Goal: Task Accomplishment & Management: Manage account settings

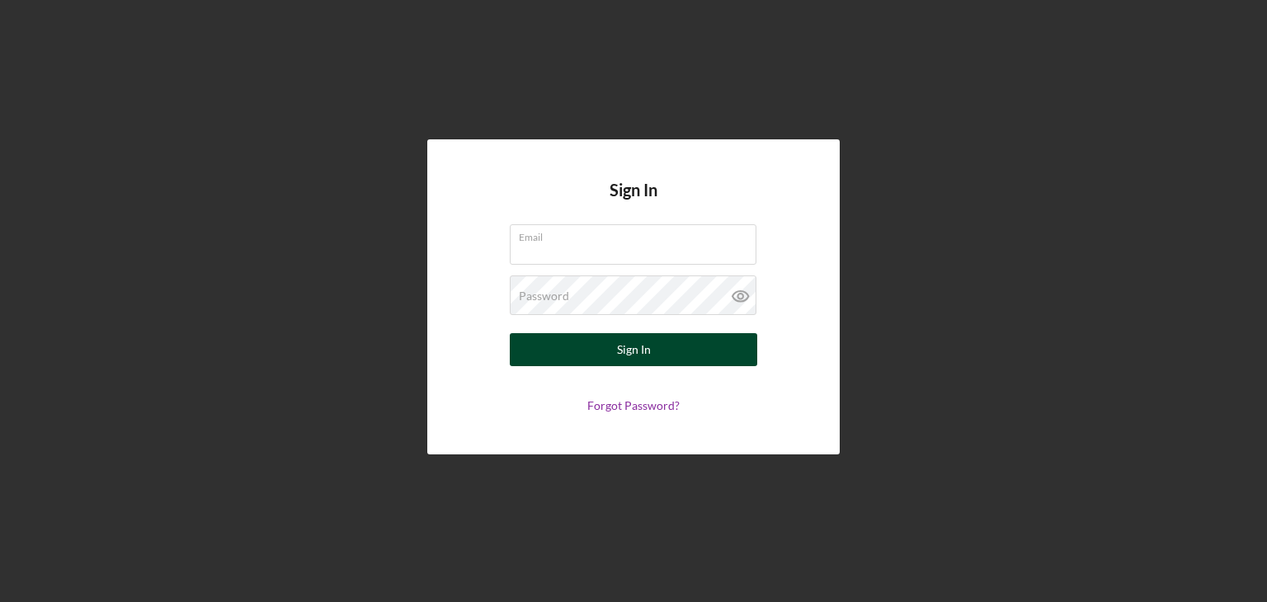
type input "[EMAIL_ADDRESS][DOMAIN_NAME]"
click at [636, 362] on div "Sign In" at bounding box center [634, 349] width 34 height 33
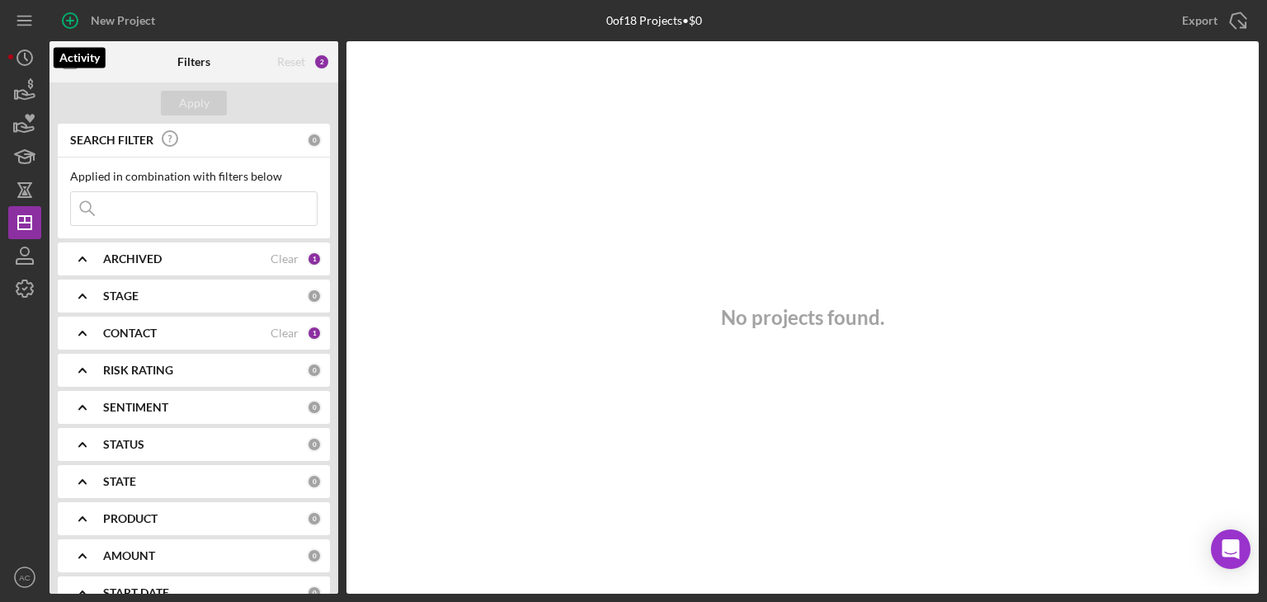
click at [7, 54] on div "New Project 0 of 18 Projects • $0 Export Icon/Export Filters Reset 2 Apply SEAR…" at bounding box center [633, 301] width 1267 height 602
click at [16, 103] on icon "button" at bounding box center [24, 90] width 41 height 41
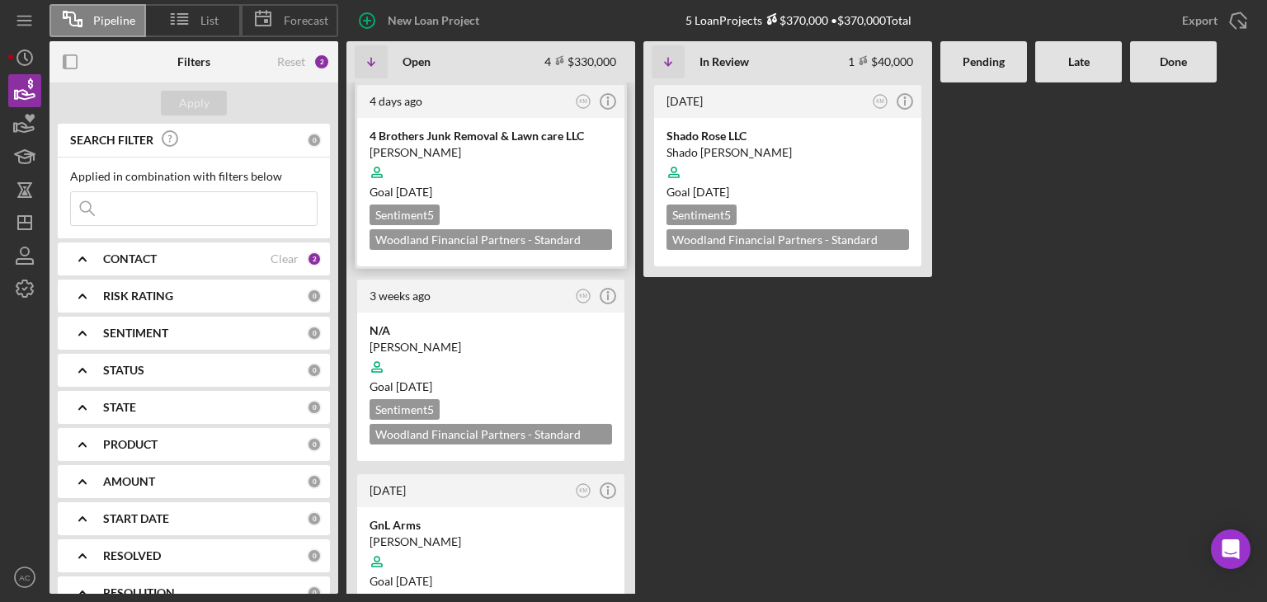
click at [509, 169] on div at bounding box center [491, 172] width 242 height 31
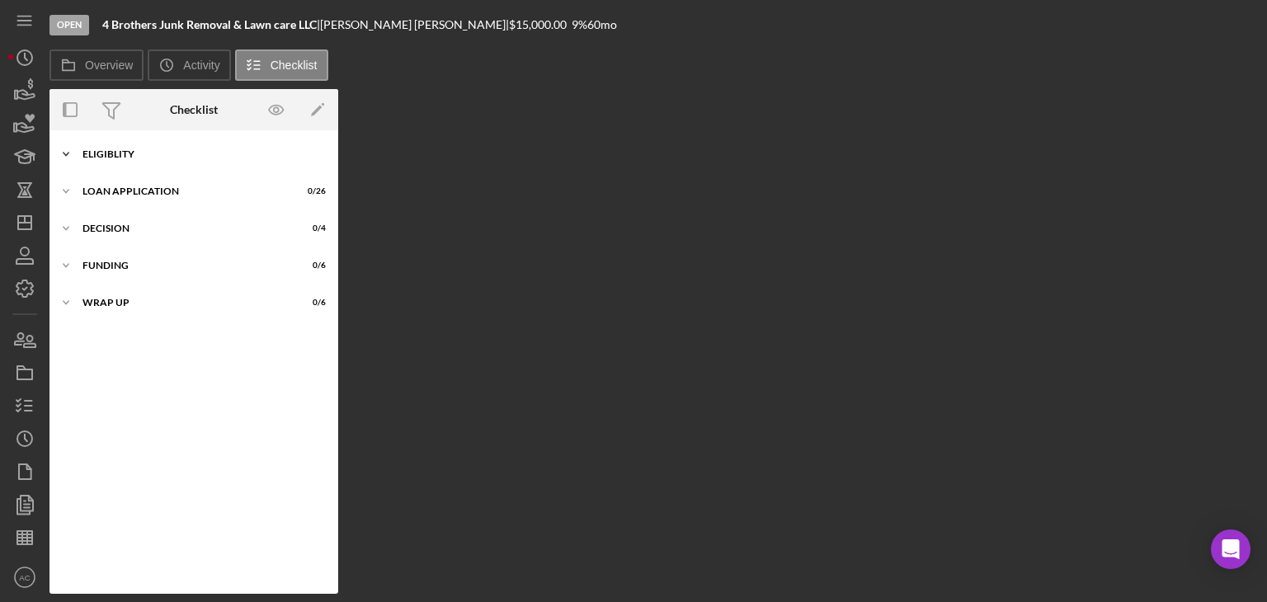
click at [217, 151] on div "Eligiblity" at bounding box center [199, 154] width 235 height 10
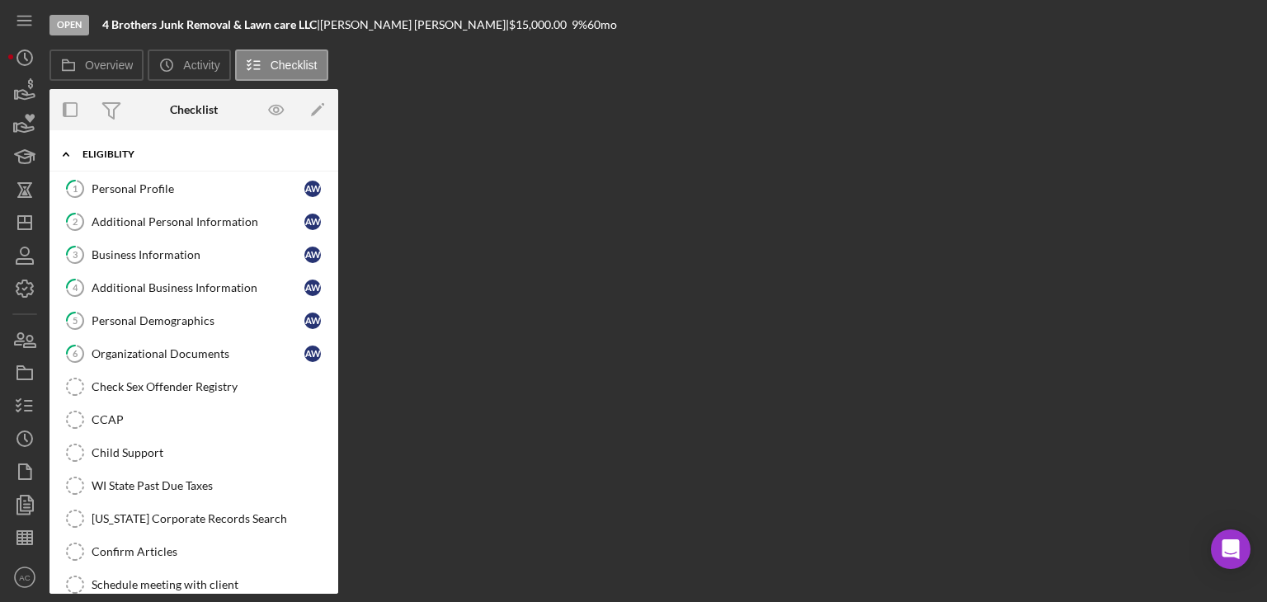
click at [211, 162] on div "Icon/Expander Eligiblity 0 / 17" at bounding box center [193, 155] width 289 height 34
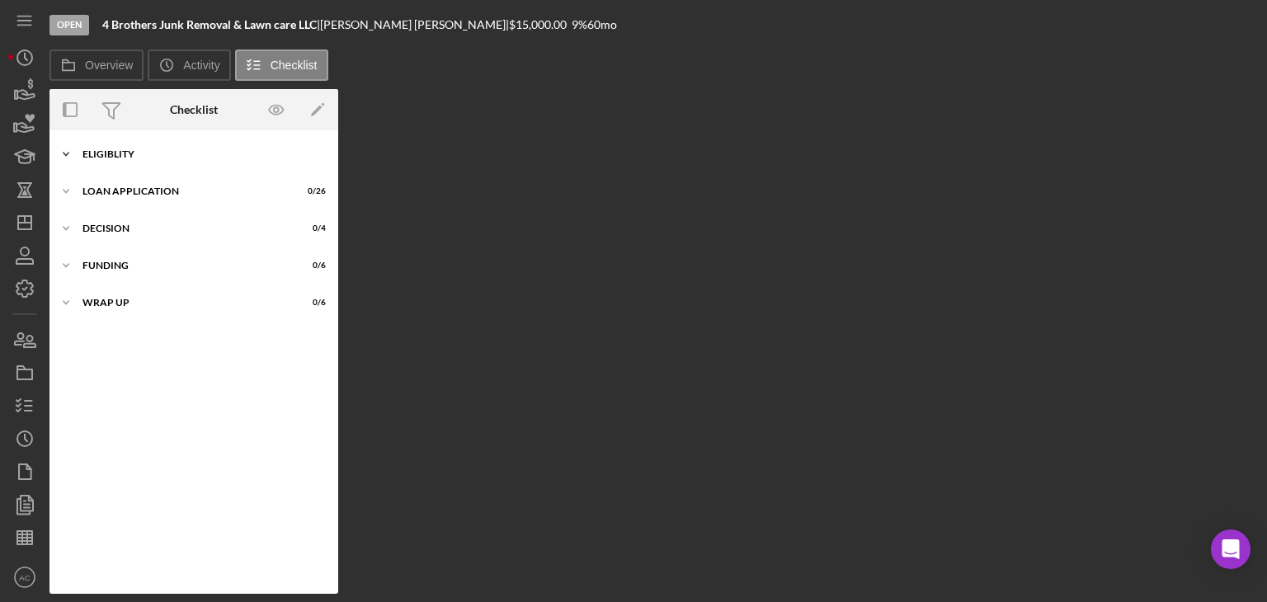
click at [211, 162] on div "Icon/Expander Eligiblity 0 / 17" at bounding box center [193, 154] width 289 height 33
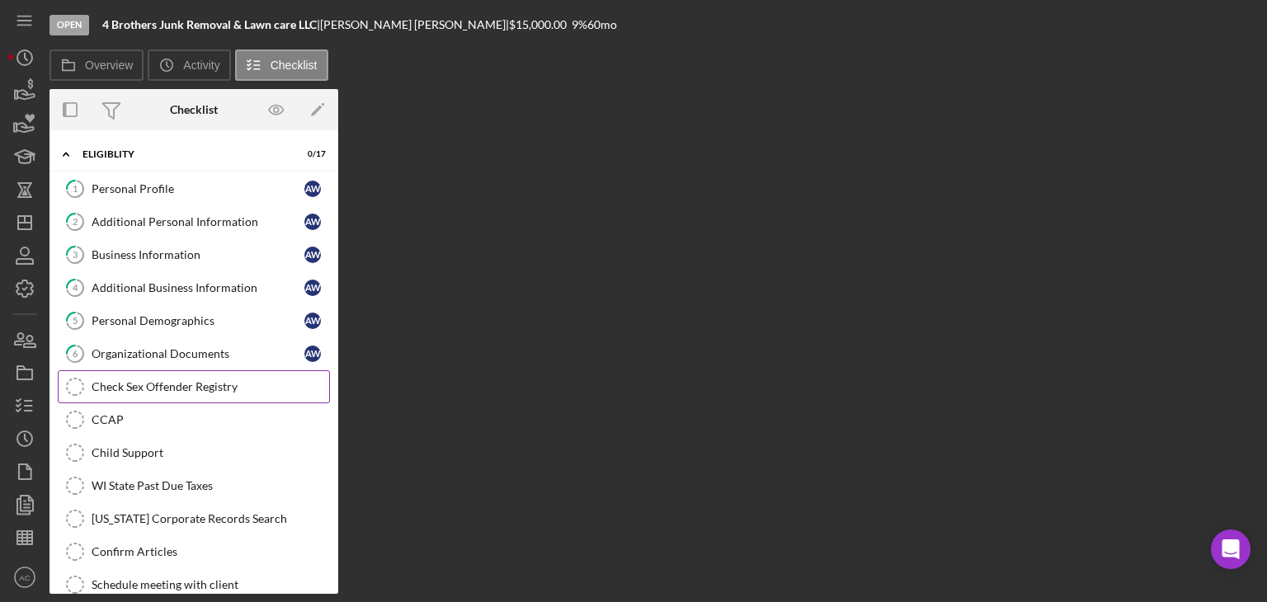
click at [137, 386] on div "Check Sex Offender Registry" at bounding box center [211, 386] width 238 height 13
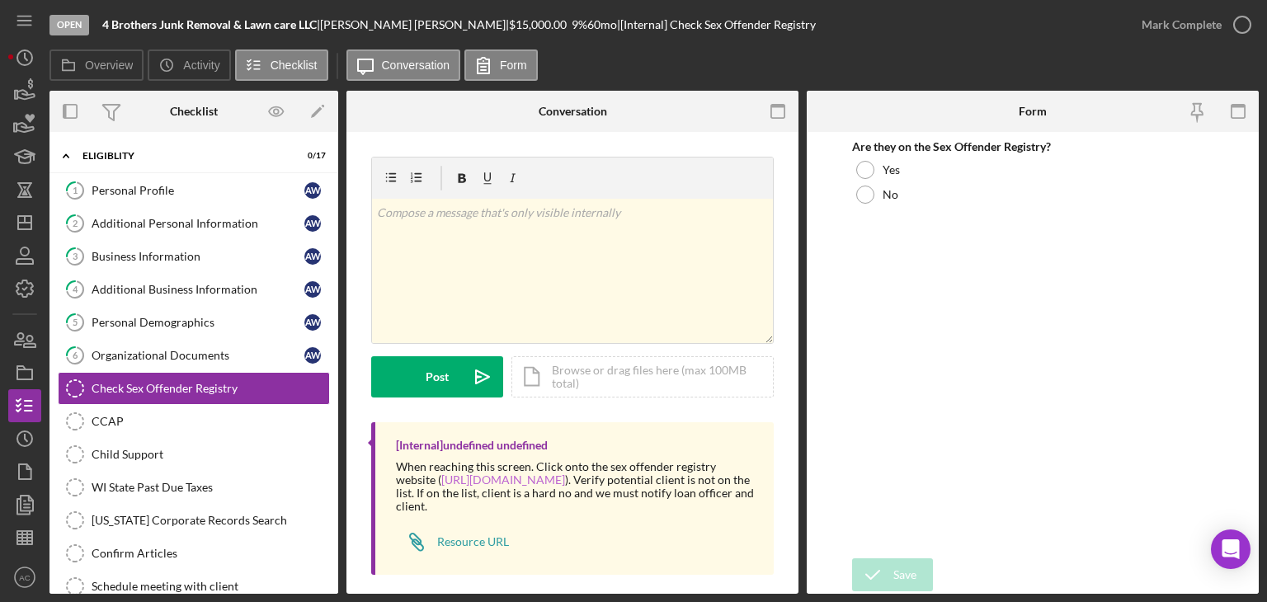
click at [444, 478] on link "[URL][DOMAIN_NAME]" at bounding box center [503, 480] width 124 height 14
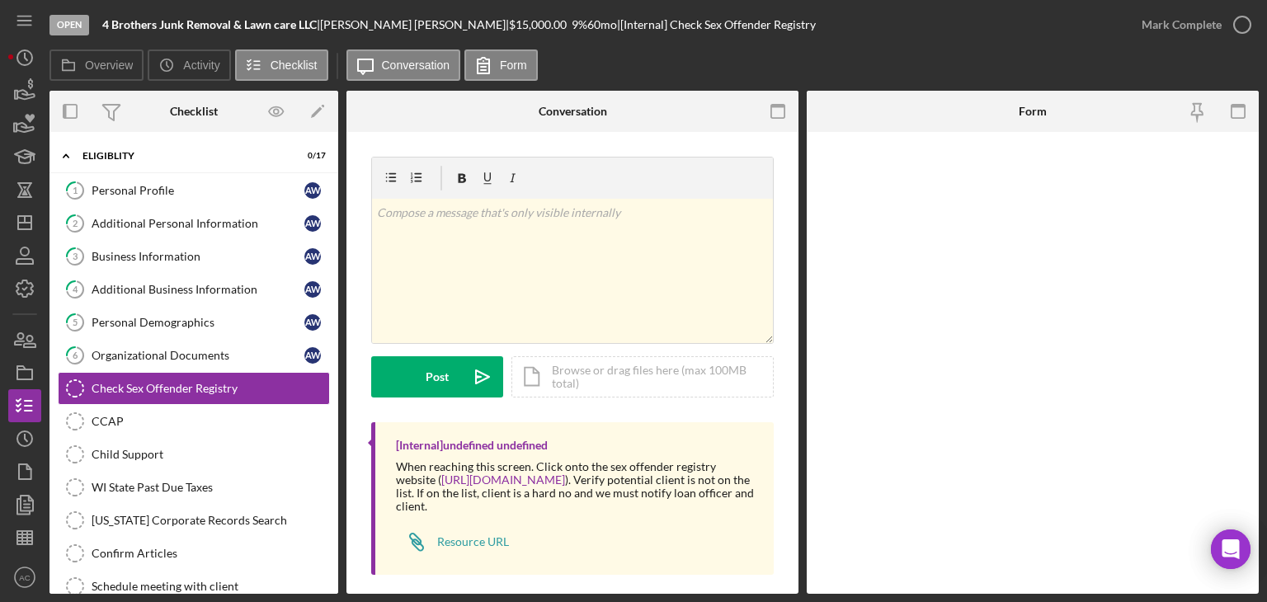
scroll to position [23, 0]
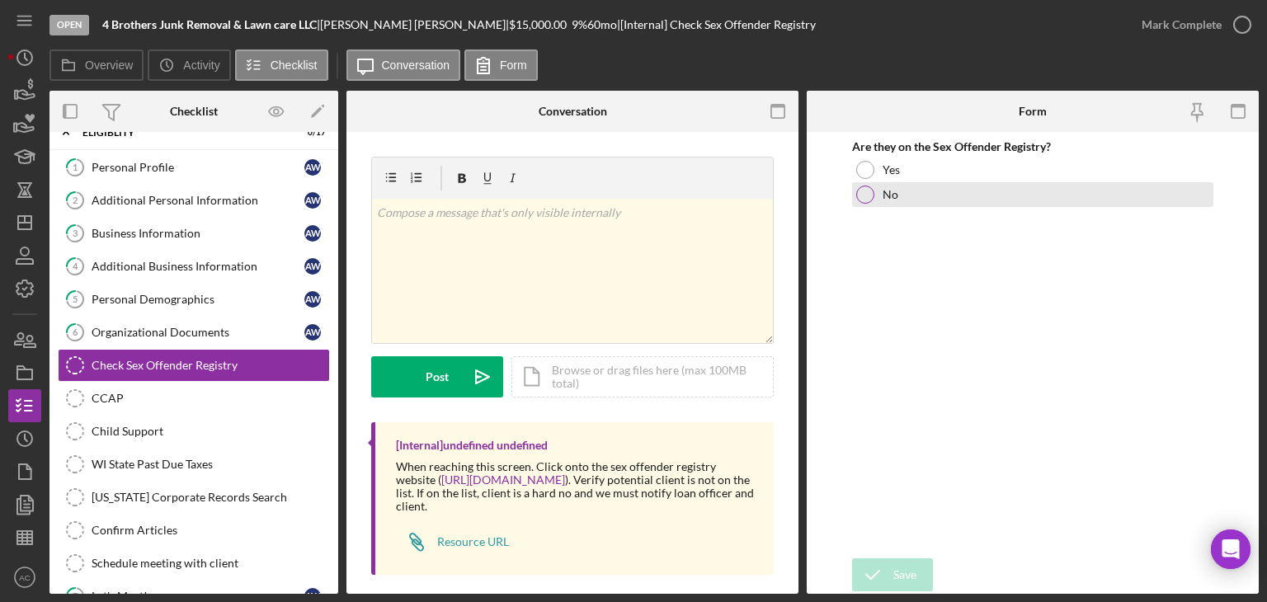
click at [919, 205] on div "No" at bounding box center [1032, 194] width 361 height 25
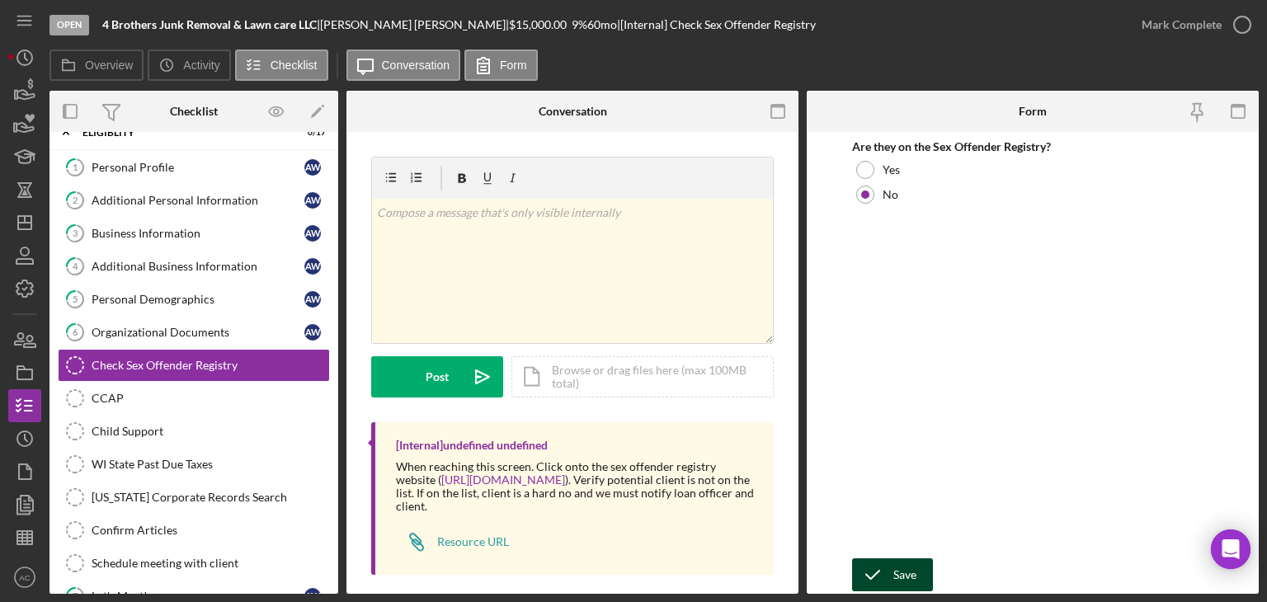
click at [868, 569] on icon "submit" at bounding box center [872, 574] width 41 height 41
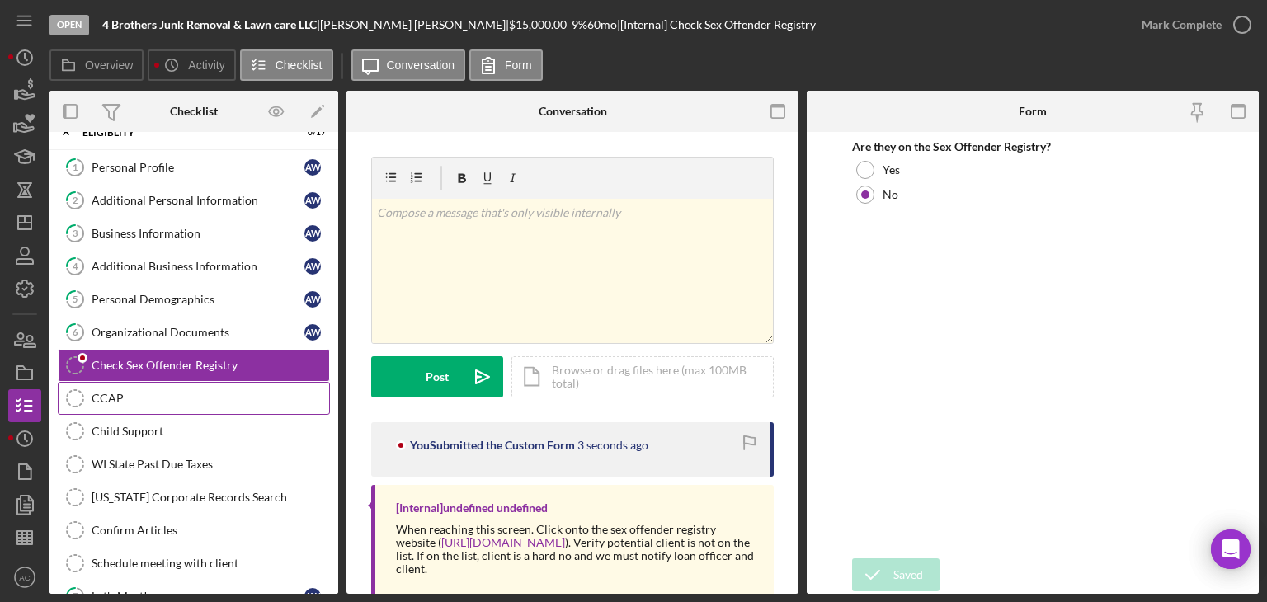
click at [188, 395] on div "CCAP" at bounding box center [211, 398] width 238 height 13
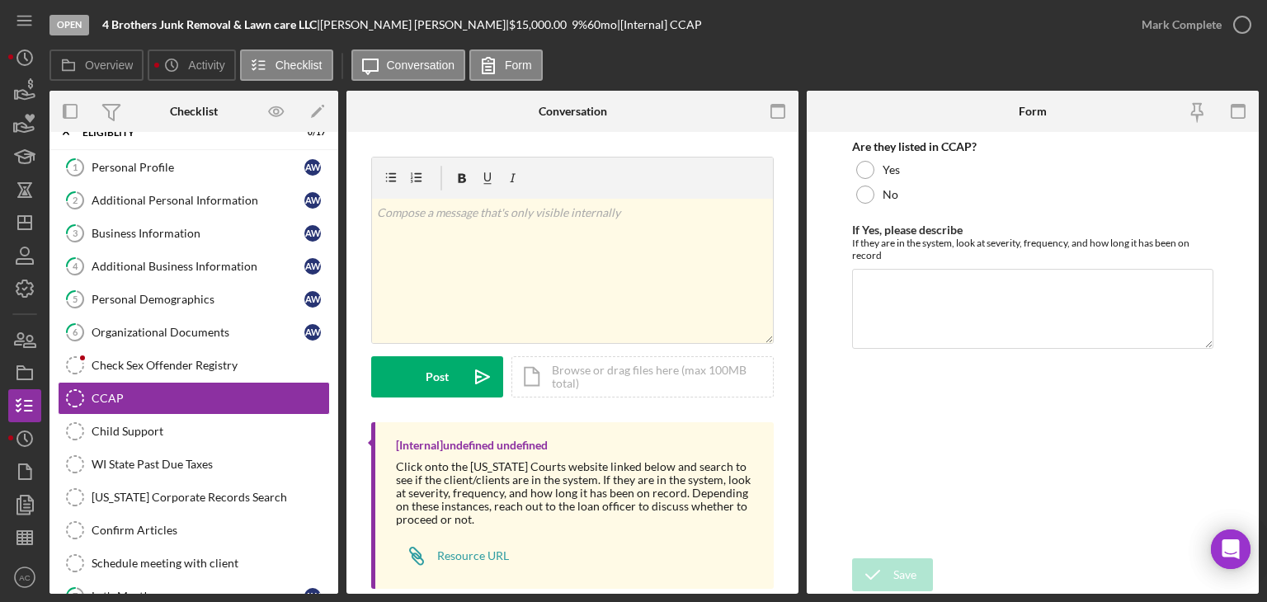
scroll to position [27, 0]
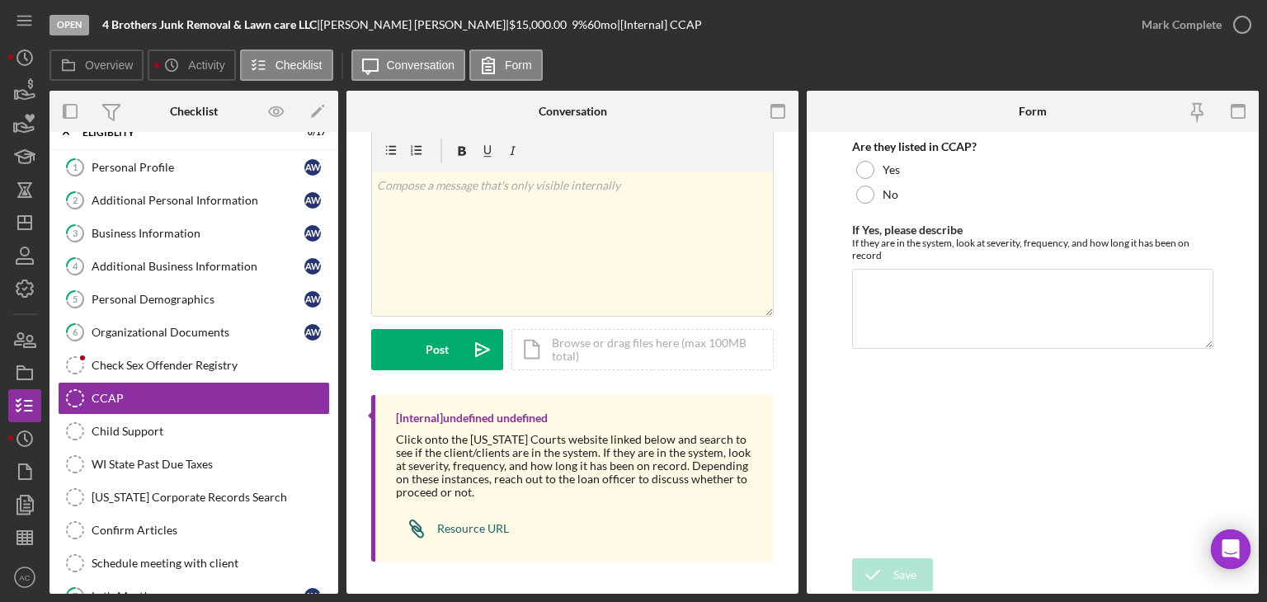
click at [468, 529] on div "Resource URL" at bounding box center [473, 528] width 72 height 13
click at [200, 172] on div "Personal Profile" at bounding box center [198, 167] width 213 height 13
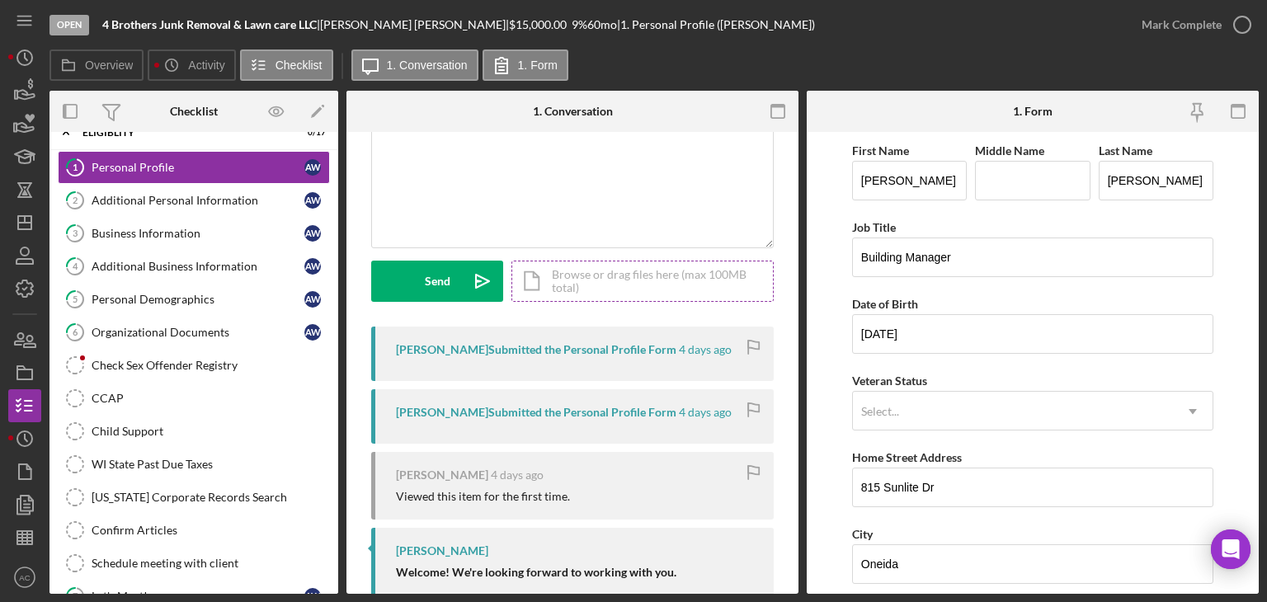
scroll to position [147, 0]
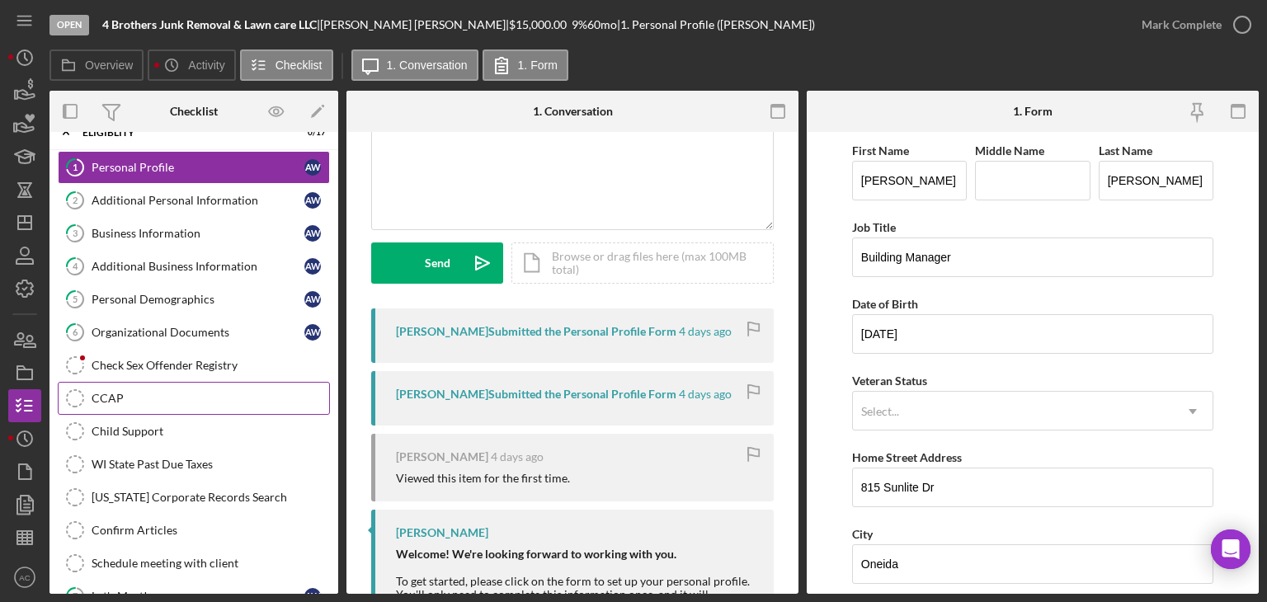
click at [94, 403] on icon "CCAP" at bounding box center [74, 398] width 41 height 41
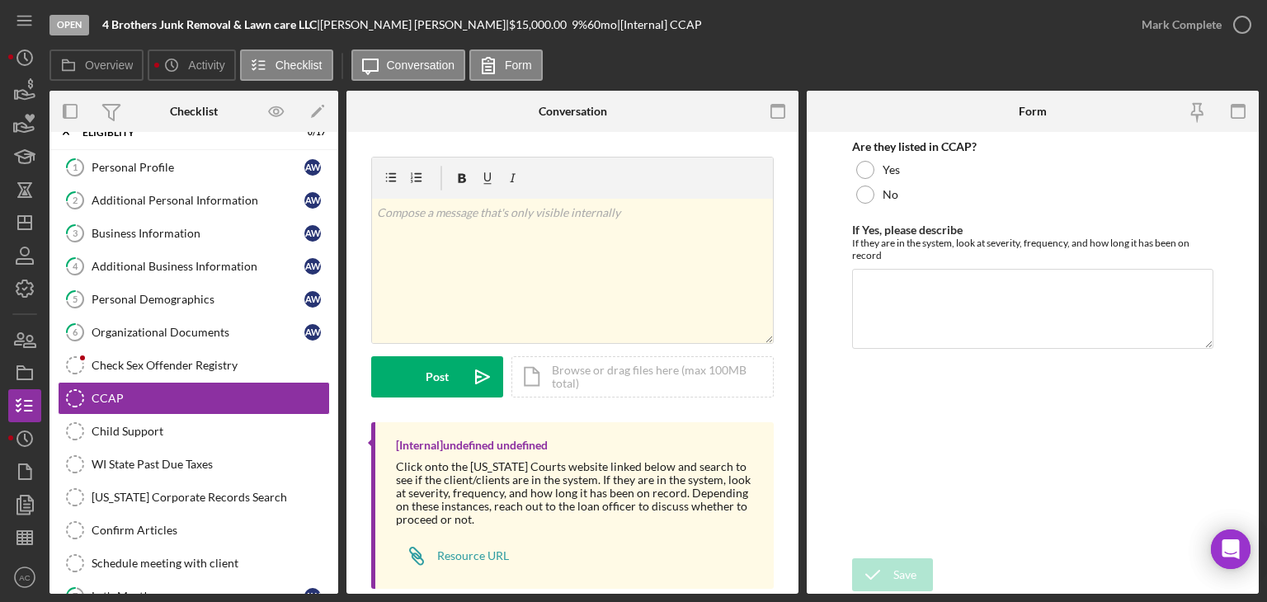
click at [601, 423] on div "[Internal] undefined undefined Click onto the [US_STATE] Courts website linked …" at bounding box center [572, 505] width 403 height 167
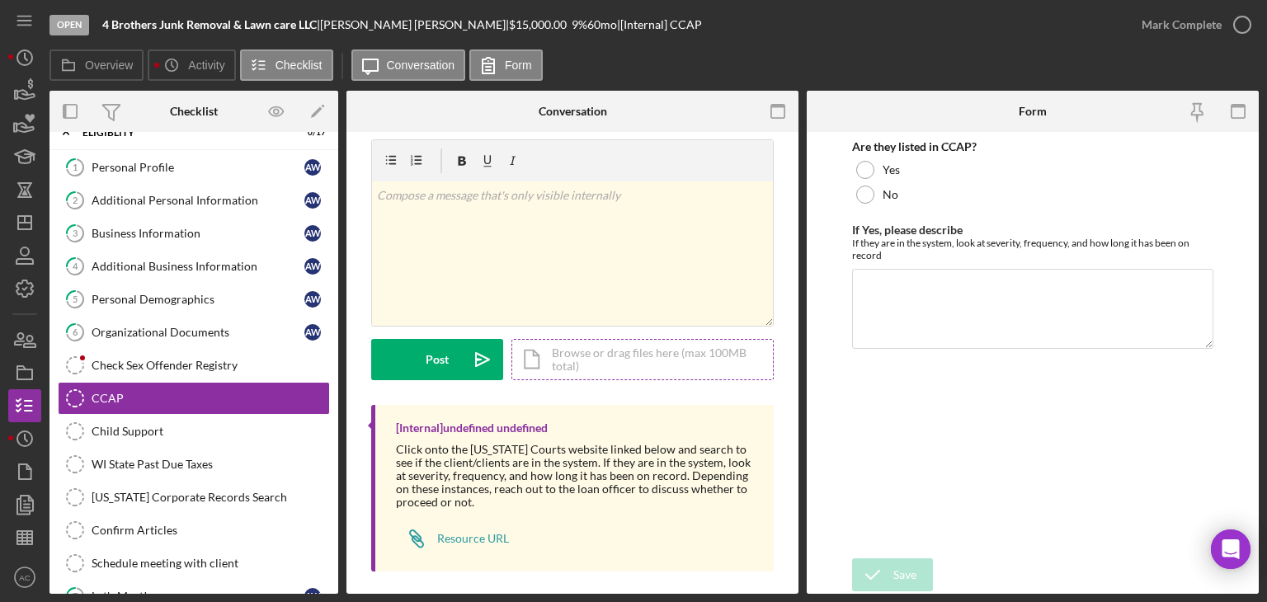
scroll to position [27, 0]
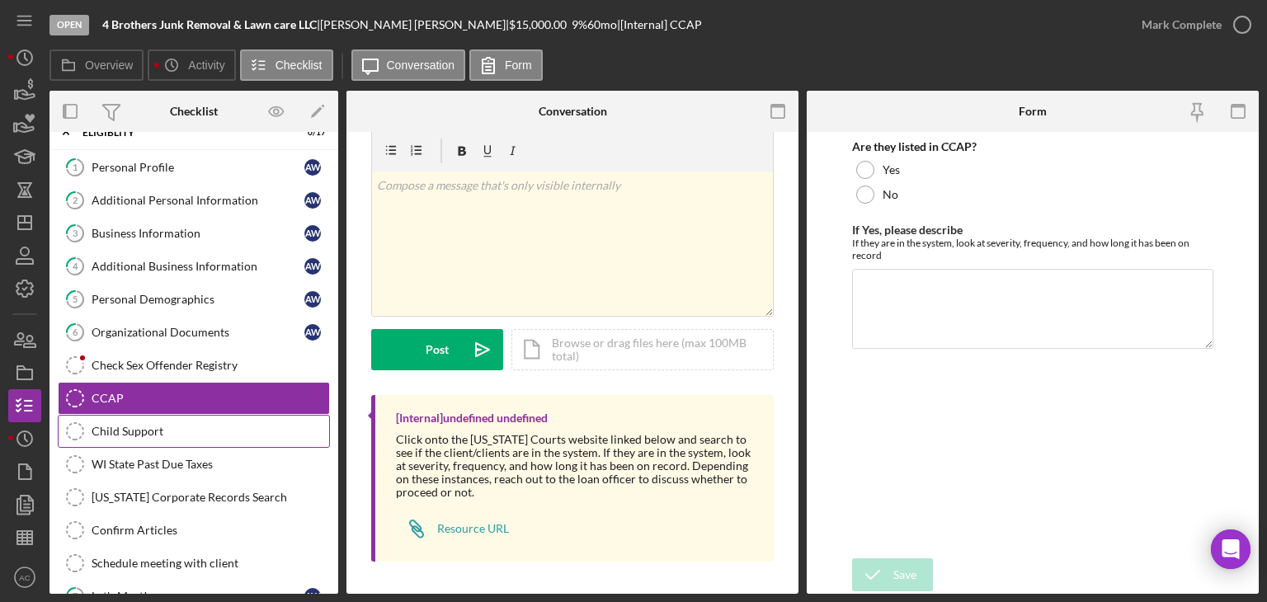
click at [186, 436] on link "Child Support Child Support" at bounding box center [194, 431] width 272 height 33
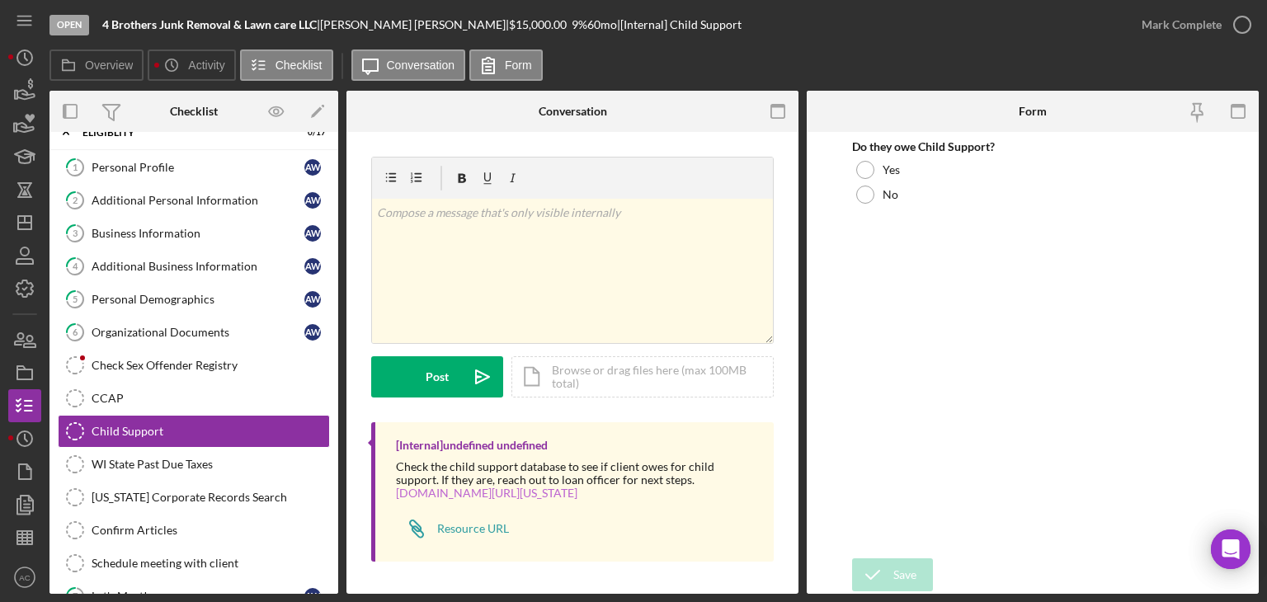
click at [503, 498] on link "[DOMAIN_NAME][URL][US_STATE]" at bounding box center [486, 493] width 181 height 14
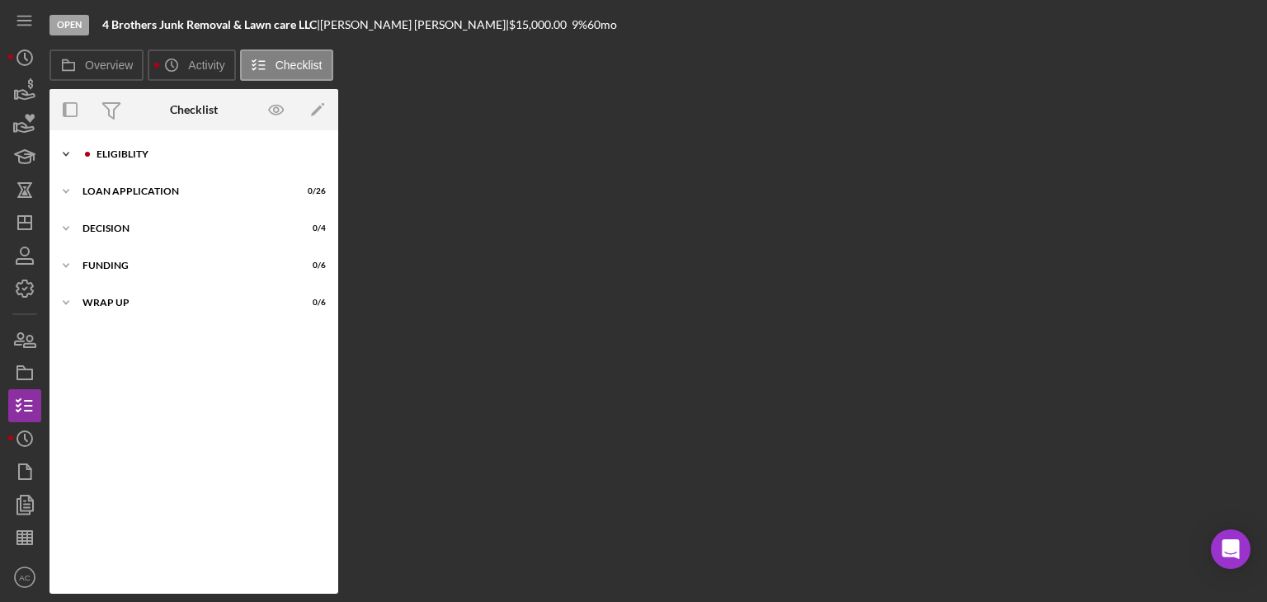
click at [185, 158] on div "Eligiblity" at bounding box center [207, 154] width 221 height 10
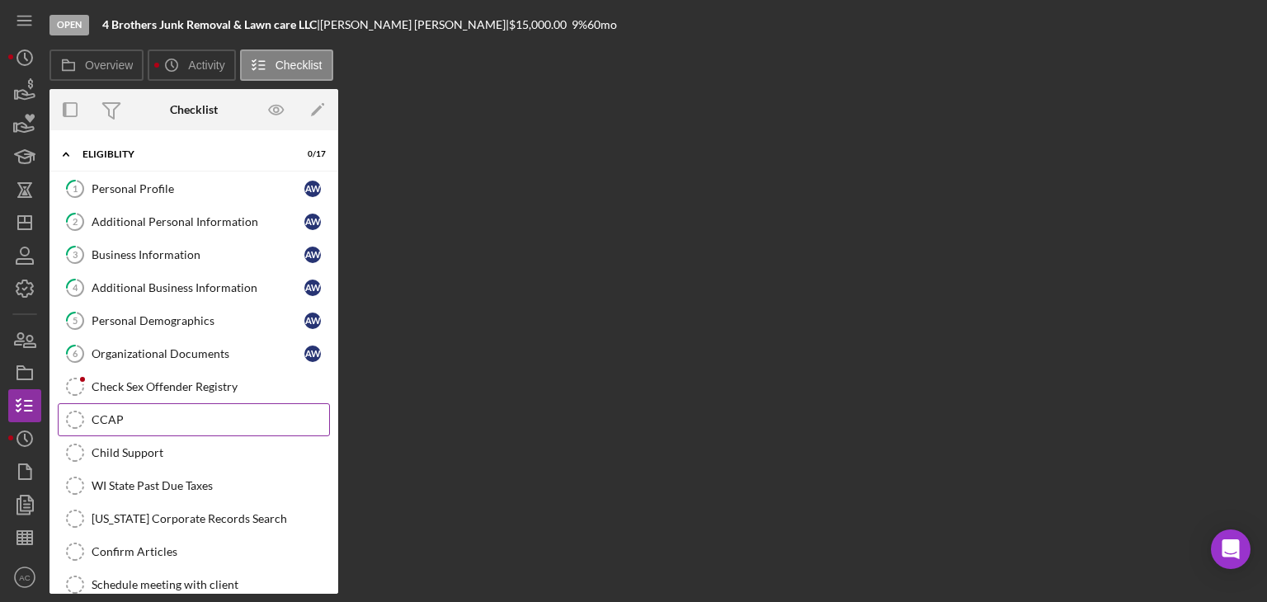
click at [146, 427] on link "CCAP CCAP" at bounding box center [194, 419] width 272 height 33
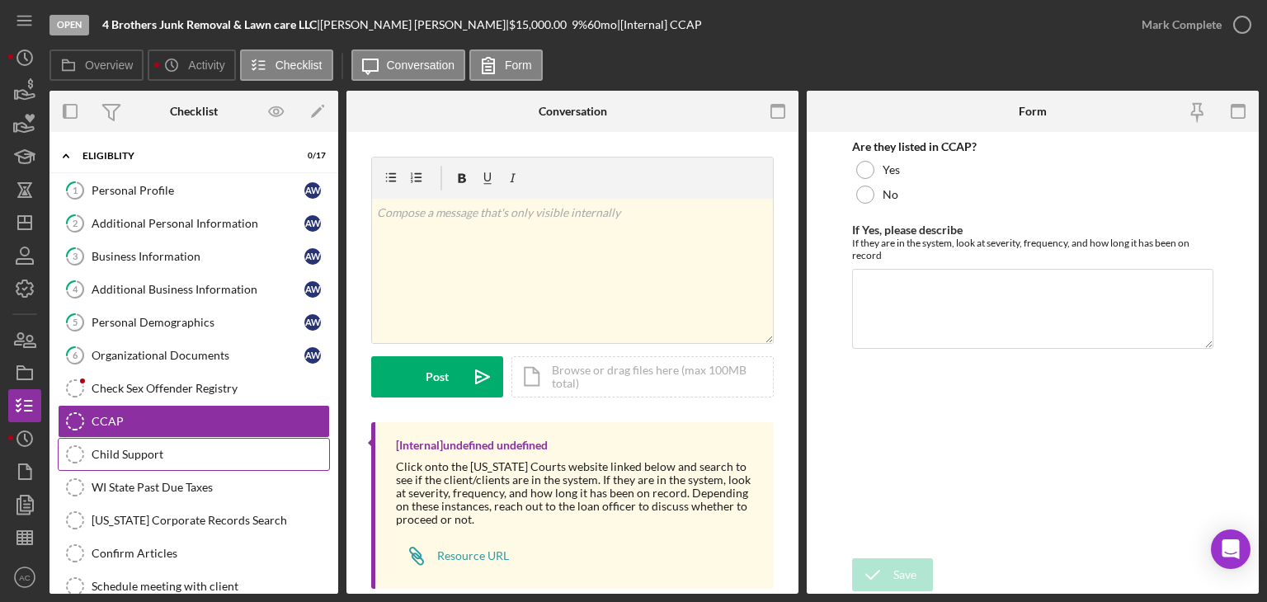
click at [158, 458] on div "Child Support" at bounding box center [211, 454] width 238 height 13
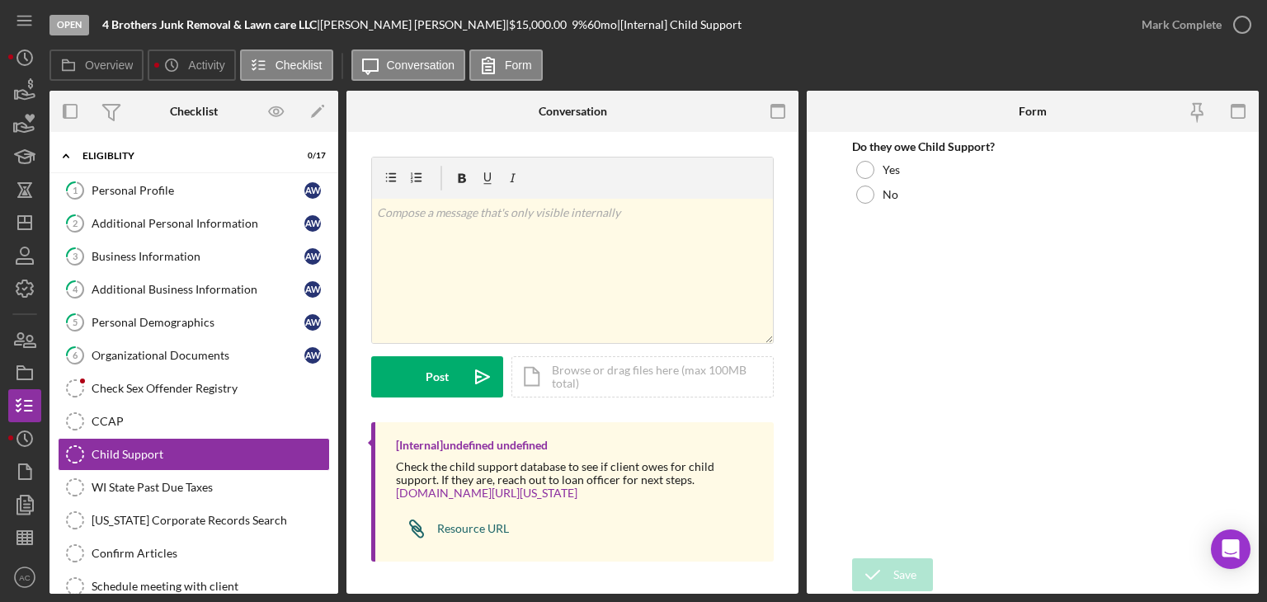
click at [473, 524] on div "Resource URL" at bounding box center [473, 528] width 72 height 13
click at [858, 197] on div at bounding box center [865, 195] width 18 height 18
click at [885, 570] on icon "submit" at bounding box center [872, 574] width 41 height 41
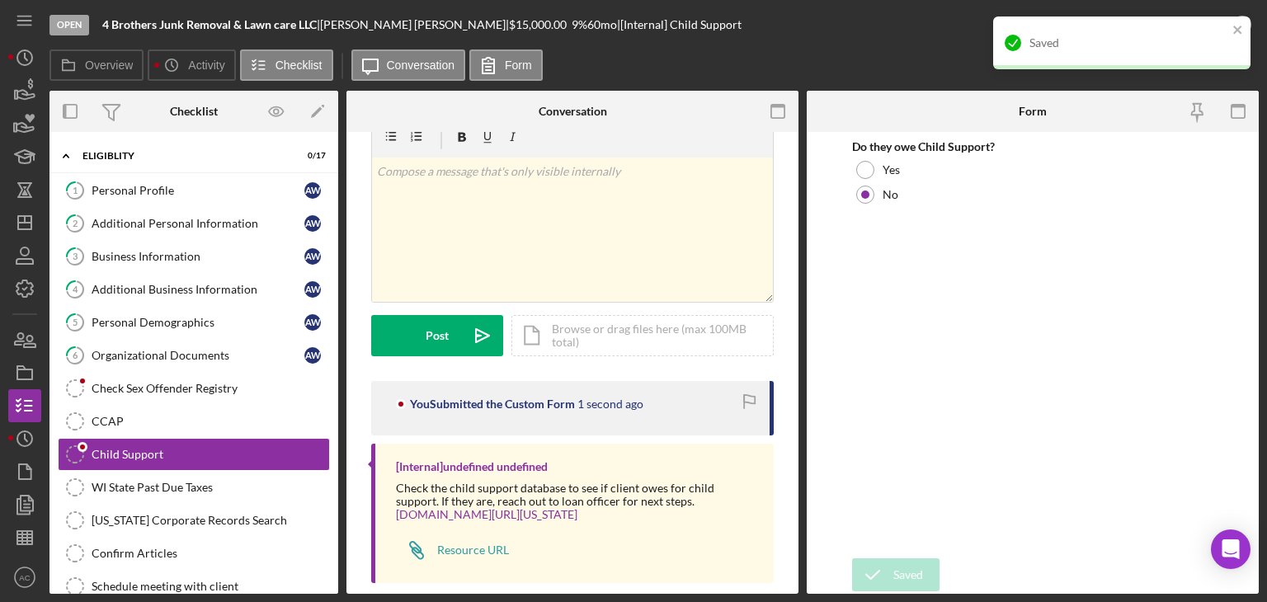
scroll to position [63, 0]
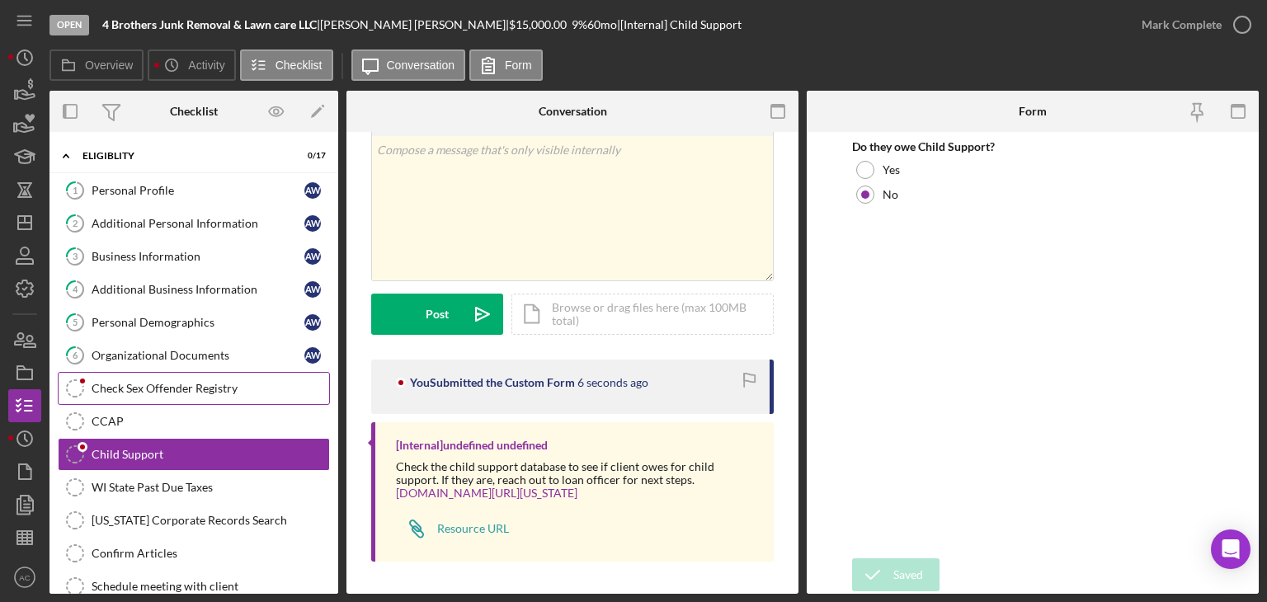
click at [168, 384] on div "Check Sex Offender Registry" at bounding box center [211, 388] width 238 height 13
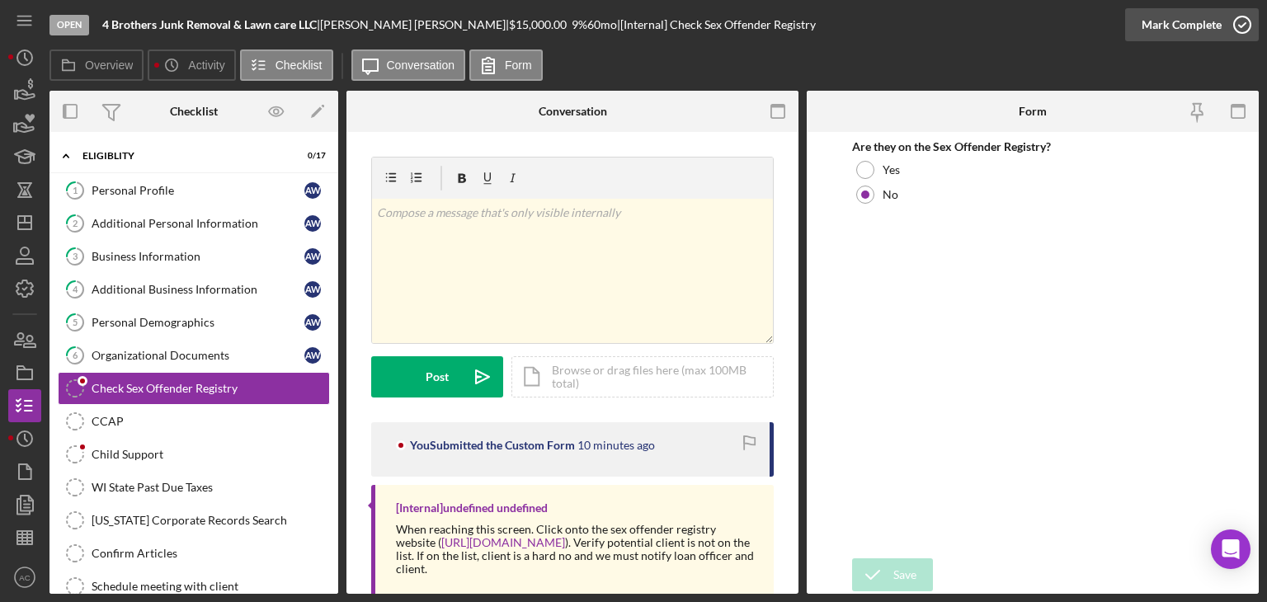
click at [1242, 31] on icon "button" at bounding box center [1242, 24] width 41 height 41
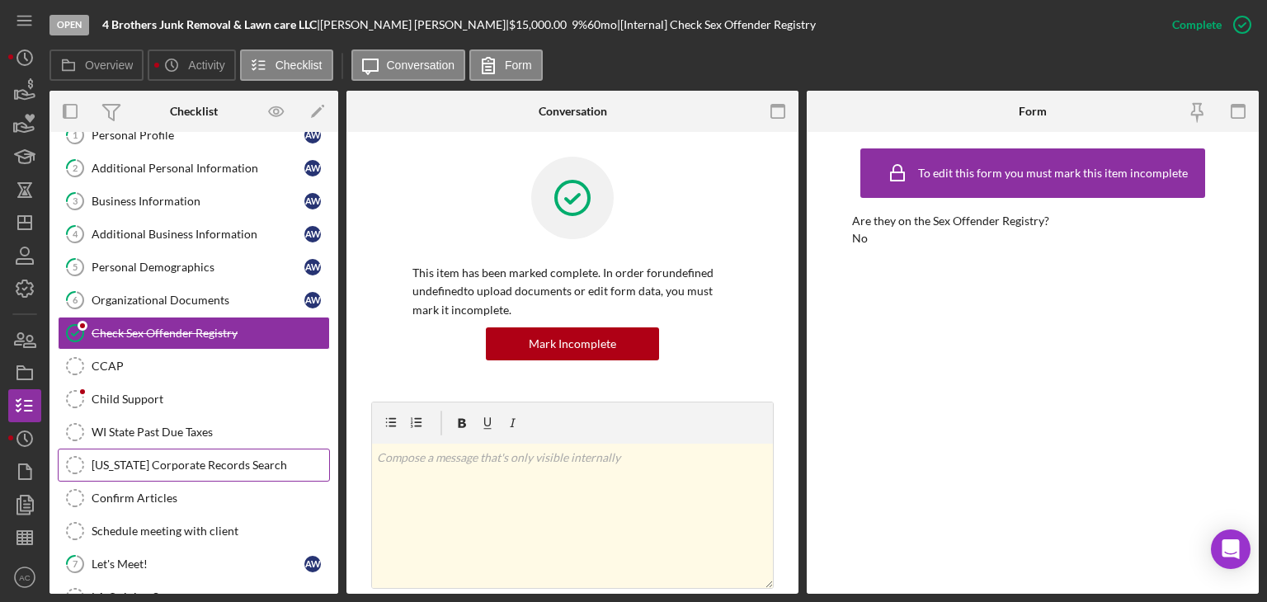
scroll to position [82, 0]
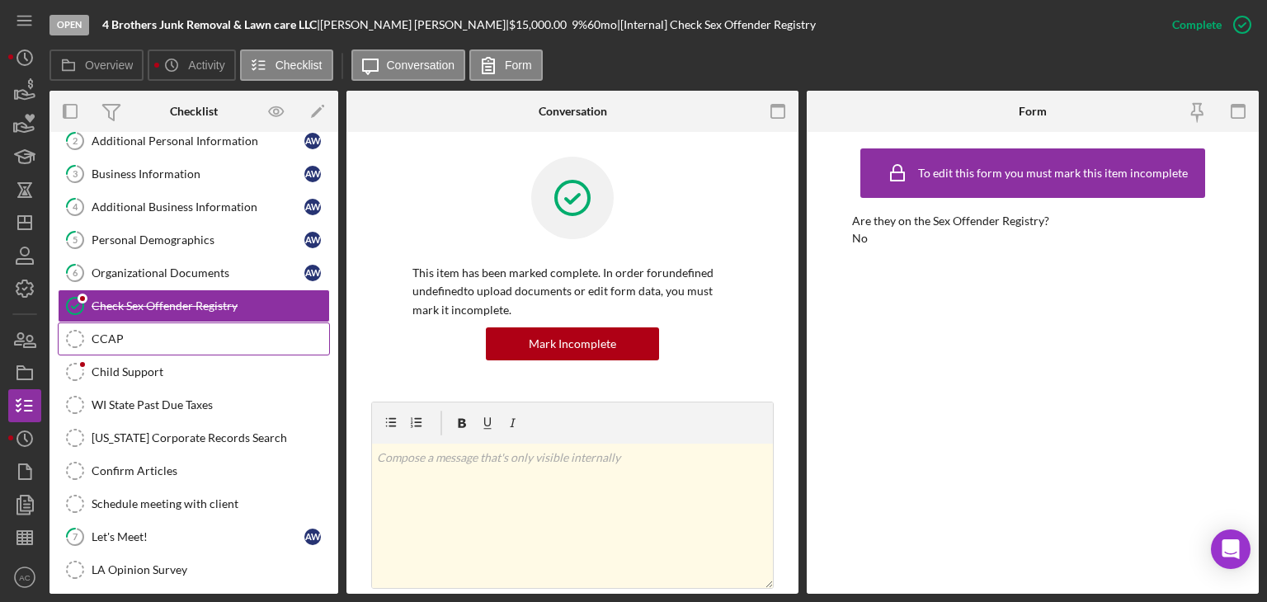
click at [186, 332] on div "CCAP" at bounding box center [211, 338] width 238 height 13
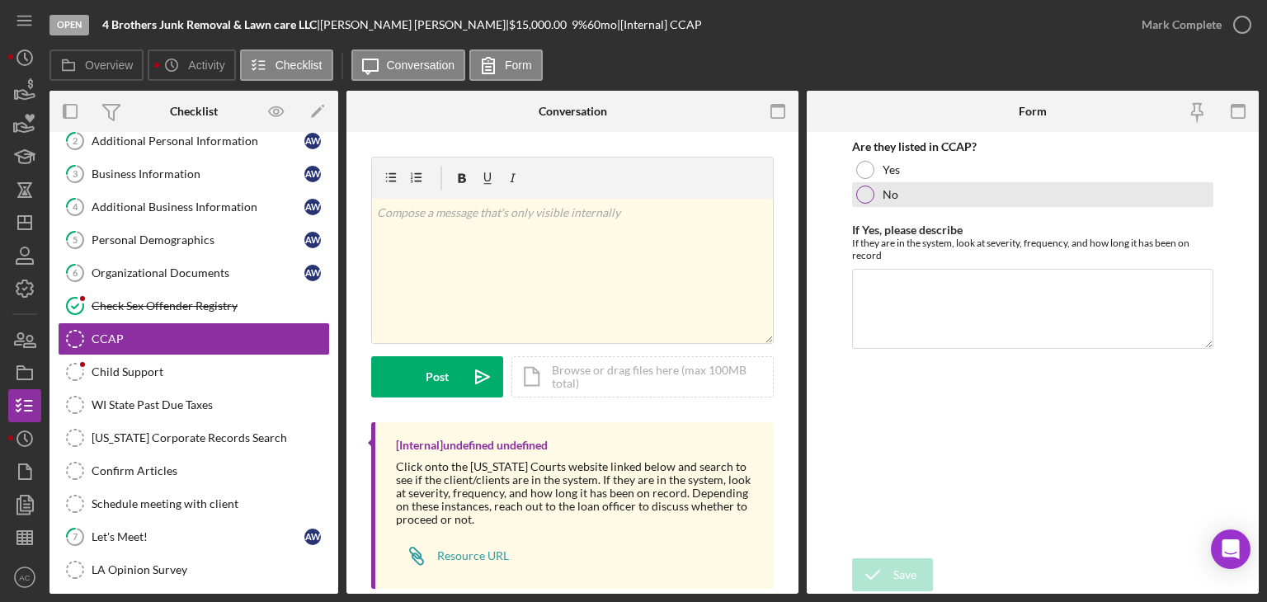
click at [925, 194] on div "No" at bounding box center [1032, 194] width 361 height 25
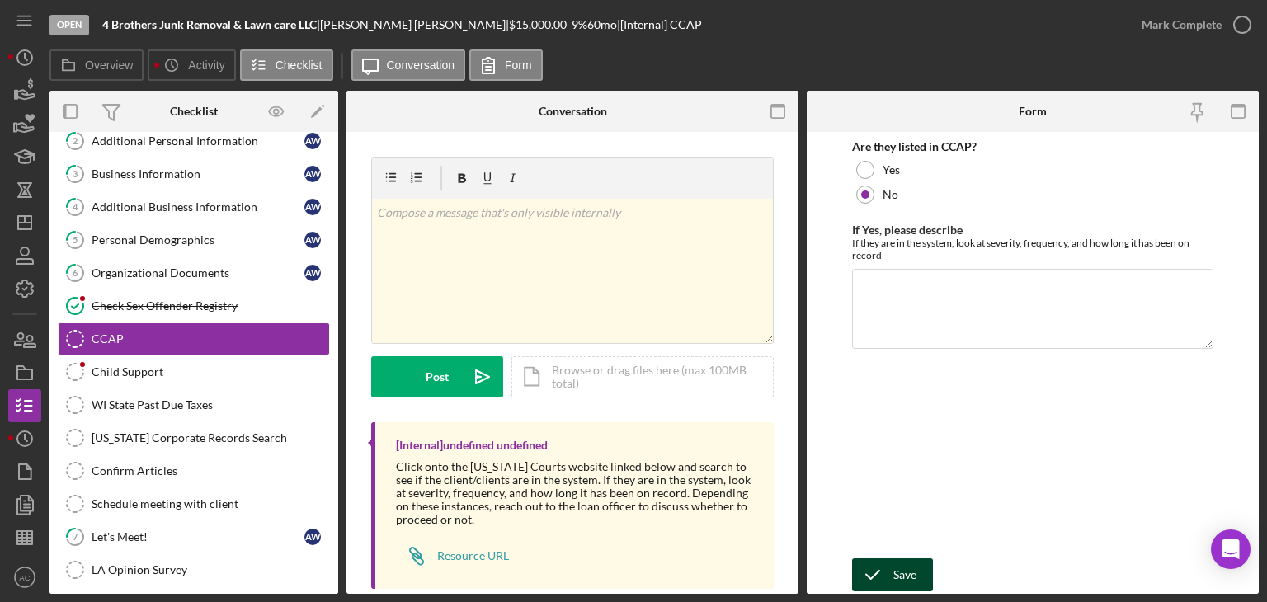
click at [892, 578] on button "Save" at bounding box center [892, 574] width 81 height 33
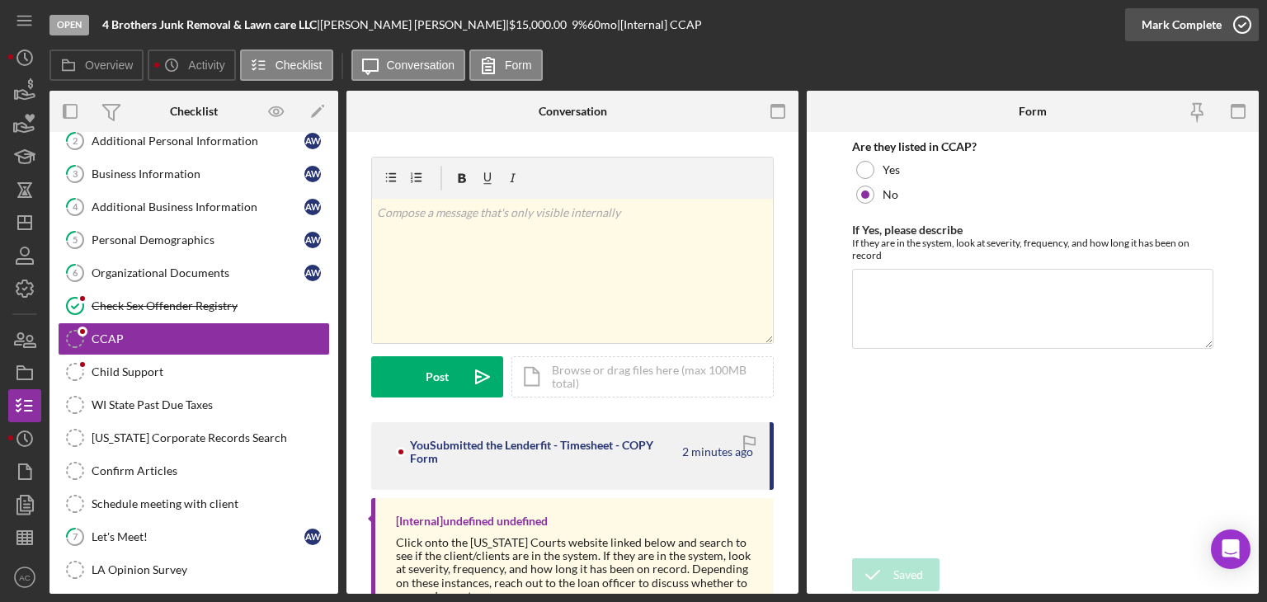
click at [1241, 21] on icon "button" at bounding box center [1242, 24] width 41 height 41
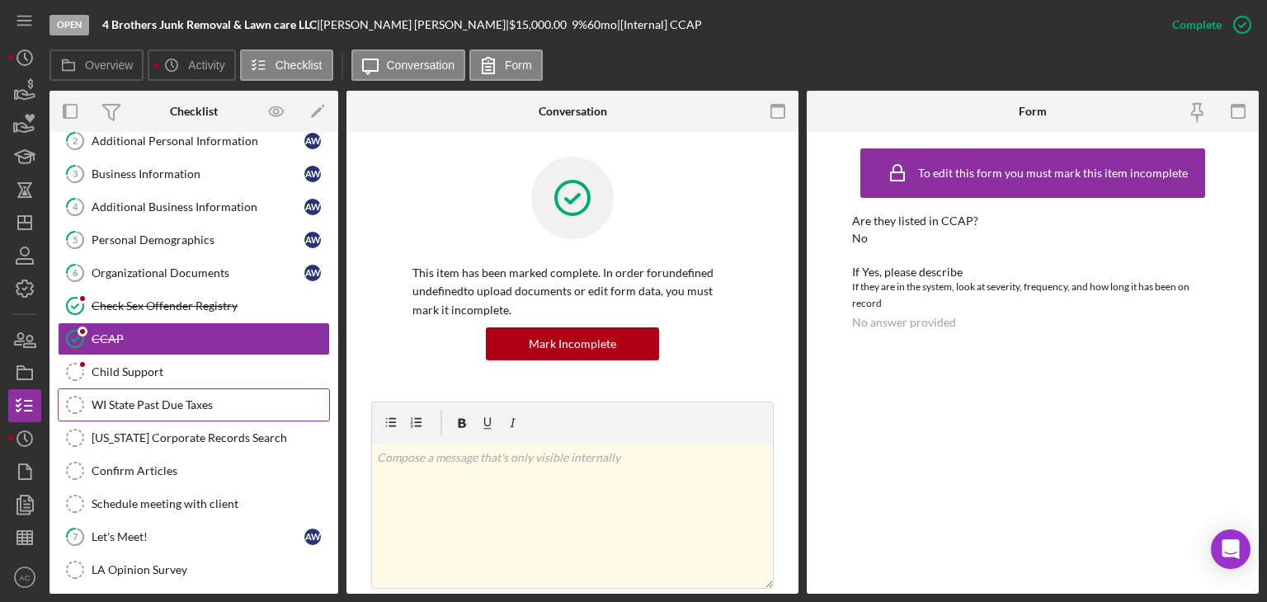
click at [139, 409] on link "WI State Past Due Taxes WI State Past Due Taxes" at bounding box center [194, 404] width 272 height 33
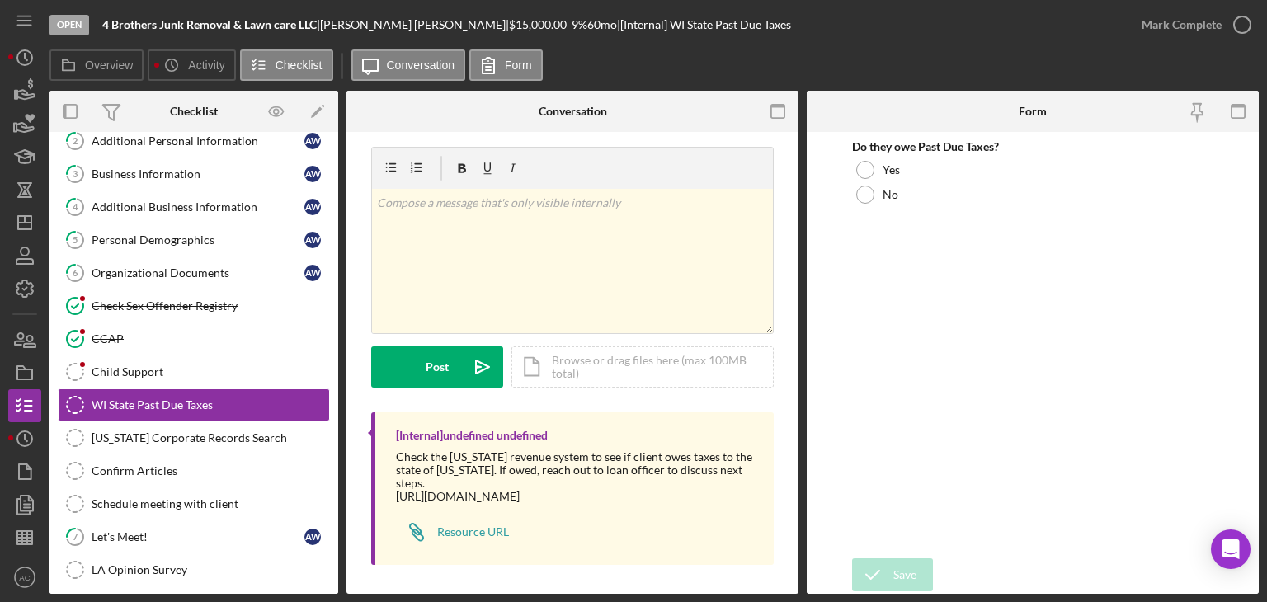
scroll to position [13, 0]
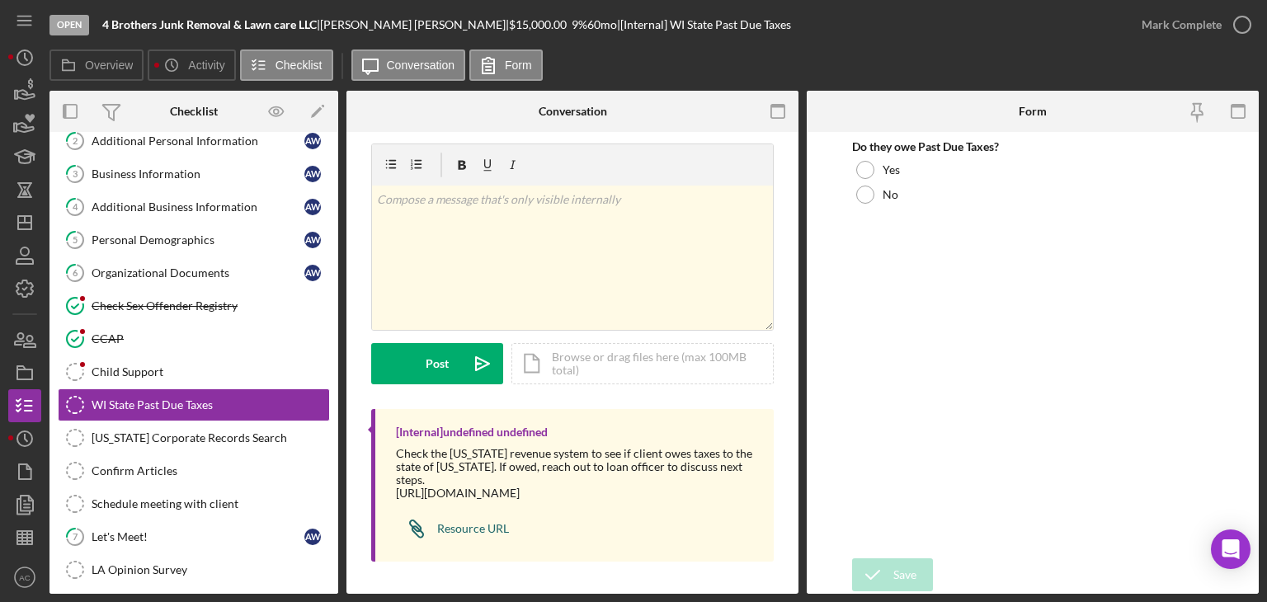
click at [445, 522] on div "Resource URL" at bounding box center [473, 528] width 72 height 13
click at [866, 201] on div at bounding box center [865, 195] width 18 height 18
click at [1236, 21] on icon "button" at bounding box center [1242, 24] width 41 height 41
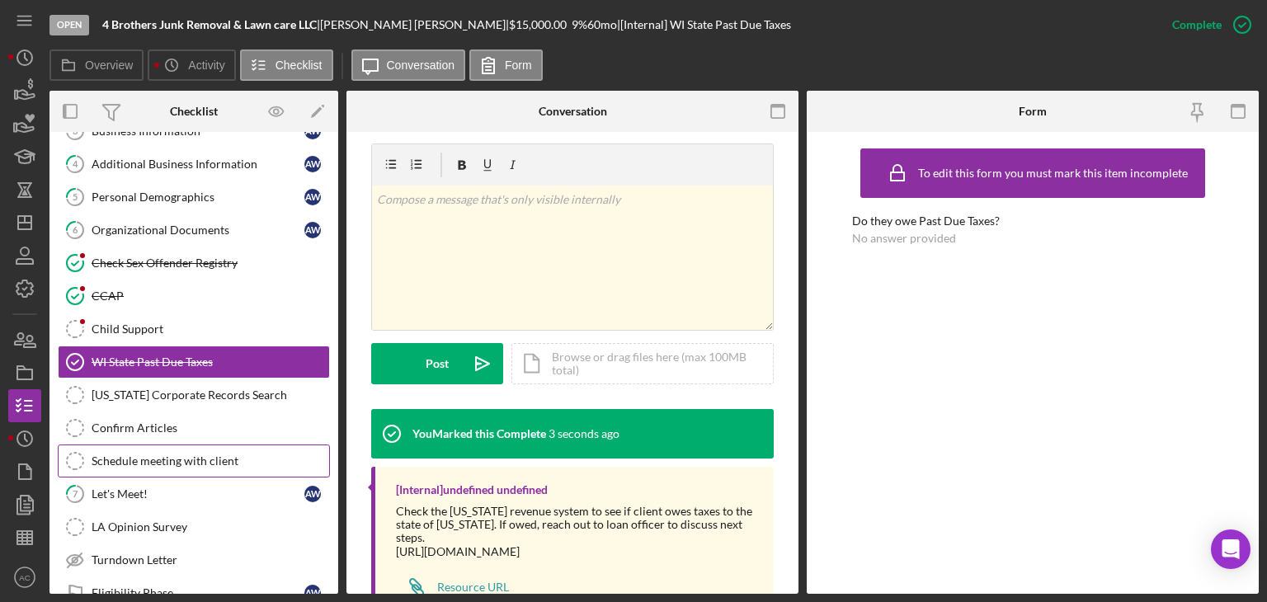
scroll to position [165, 0]
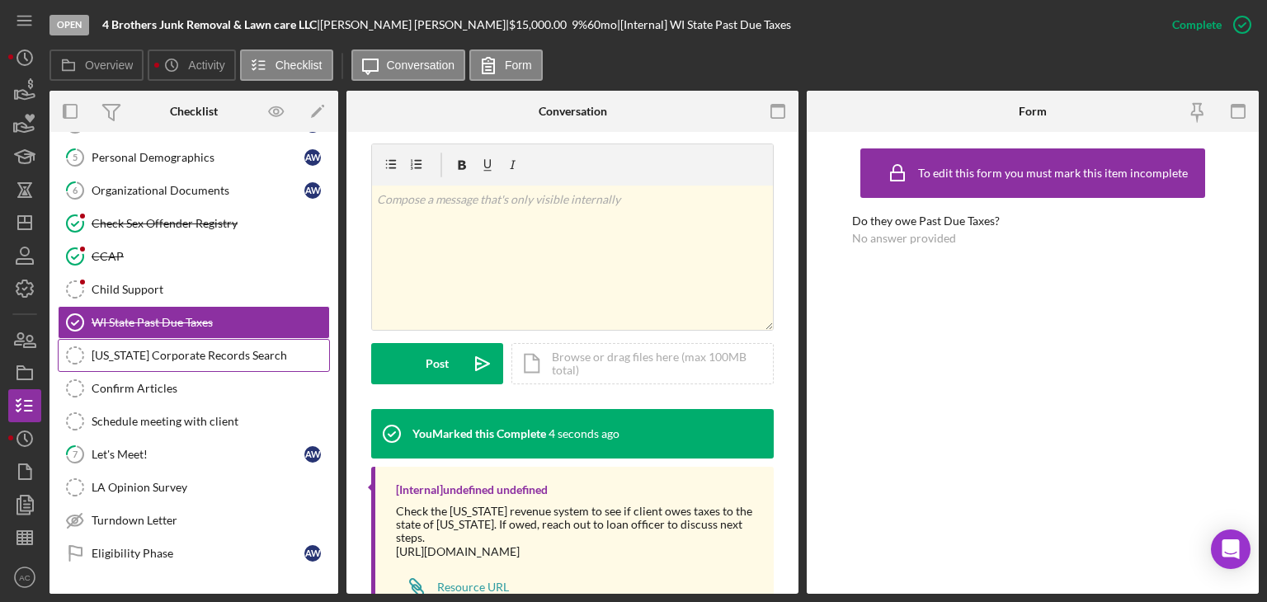
click at [123, 356] on div "[US_STATE] Corporate Records Search" at bounding box center [211, 355] width 238 height 13
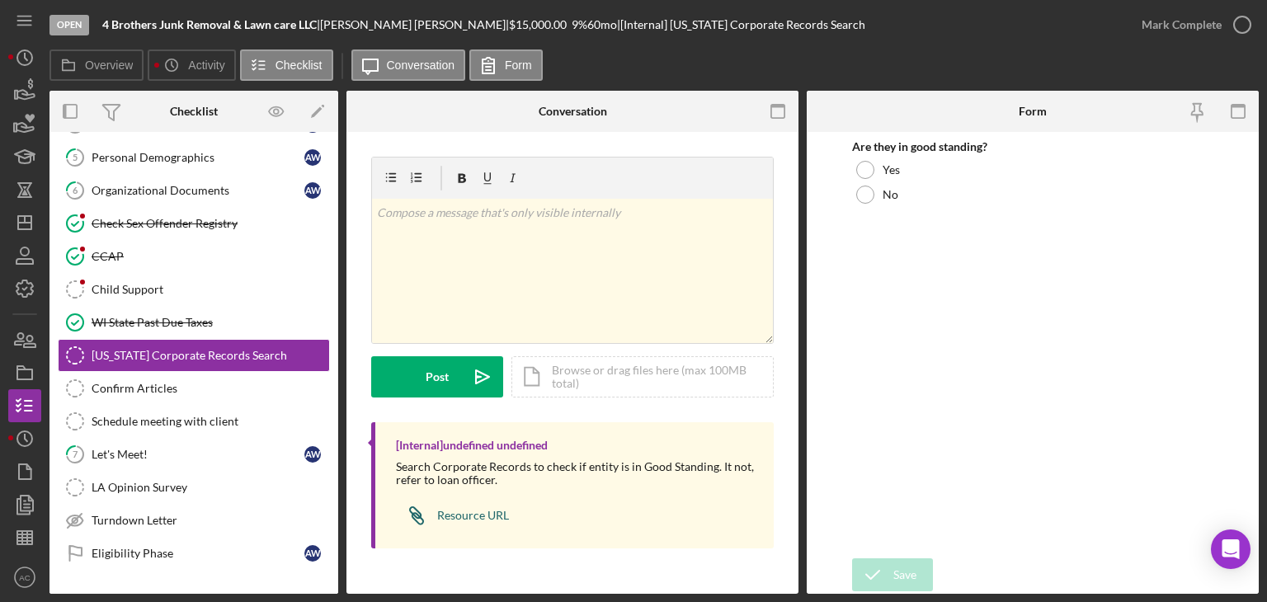
click at [465, 514] on div "Resource URL" at bounding box center [473, 515] width 72 height 13
click at [880, 184] on div "No" at bounding box center [1032, 194] width 361 height 25
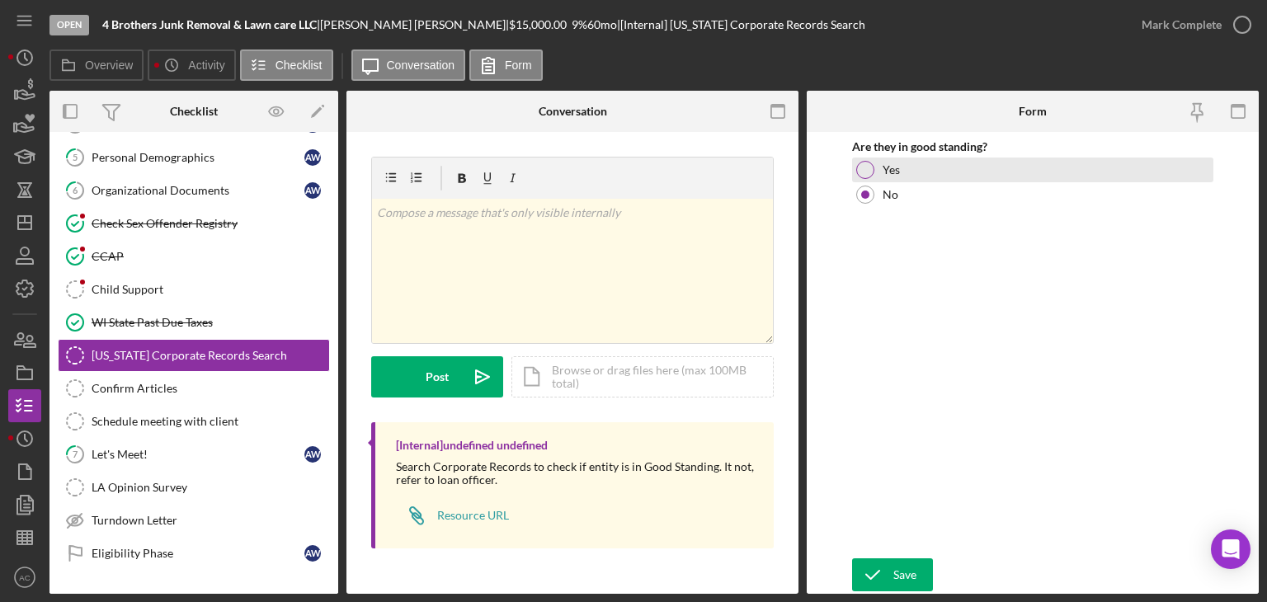
click at [887, 172] on label "Yes" at bounding box center [891, 169] width 17 height 13
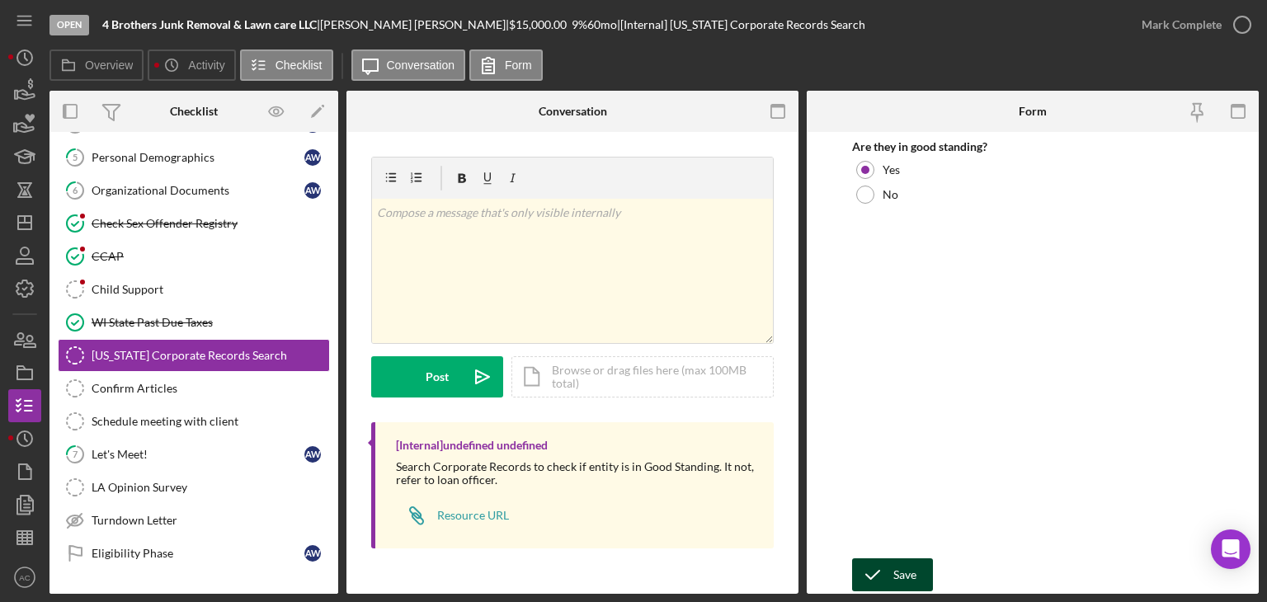
click at [926, 583] on button "Save" at bounding box center [892, 574] width 81 height 33
click at [1192, 20] on div "Mark Complete" at bounding box center [1182, 24] width 80 height 33
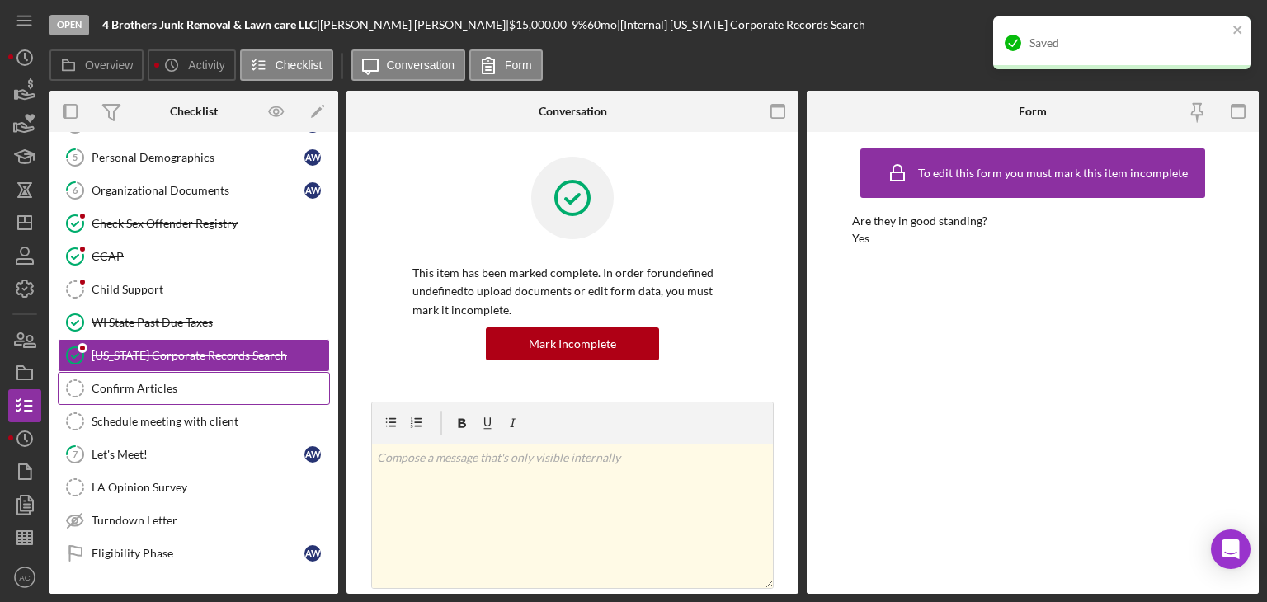
click at [115, 382] on div "Confirm Articles" at bounding box center [211, 388] width 238 height 13
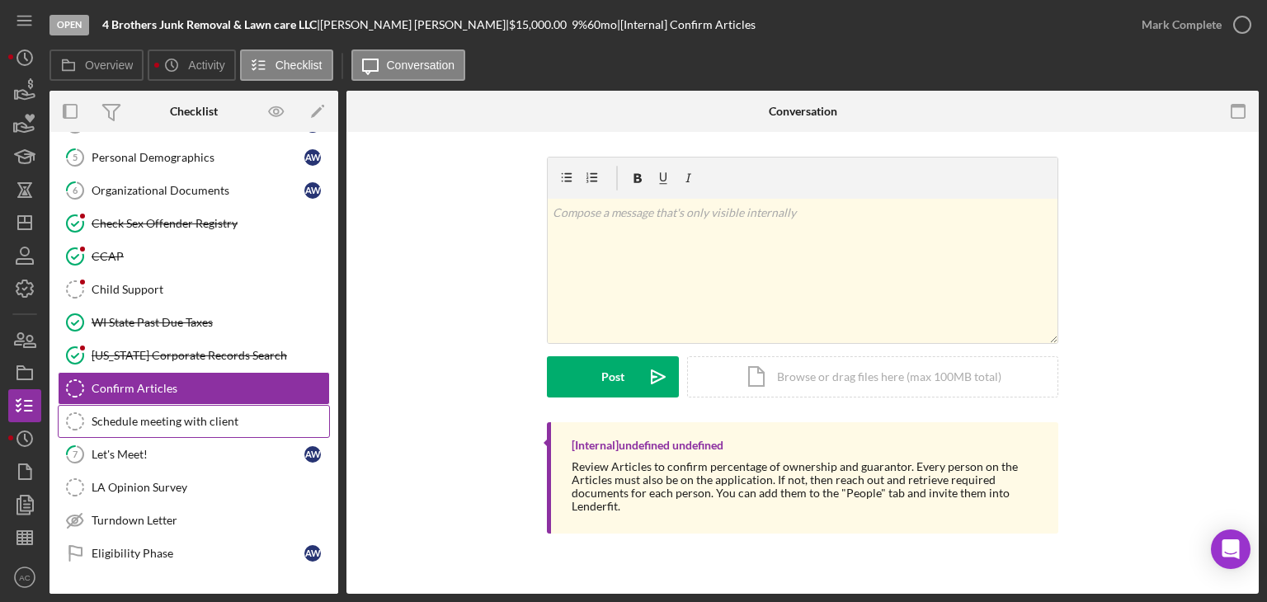
click at [206, 418] on div "Schedule meeting with client" at bounding box center [211, 421] width 238 height 13
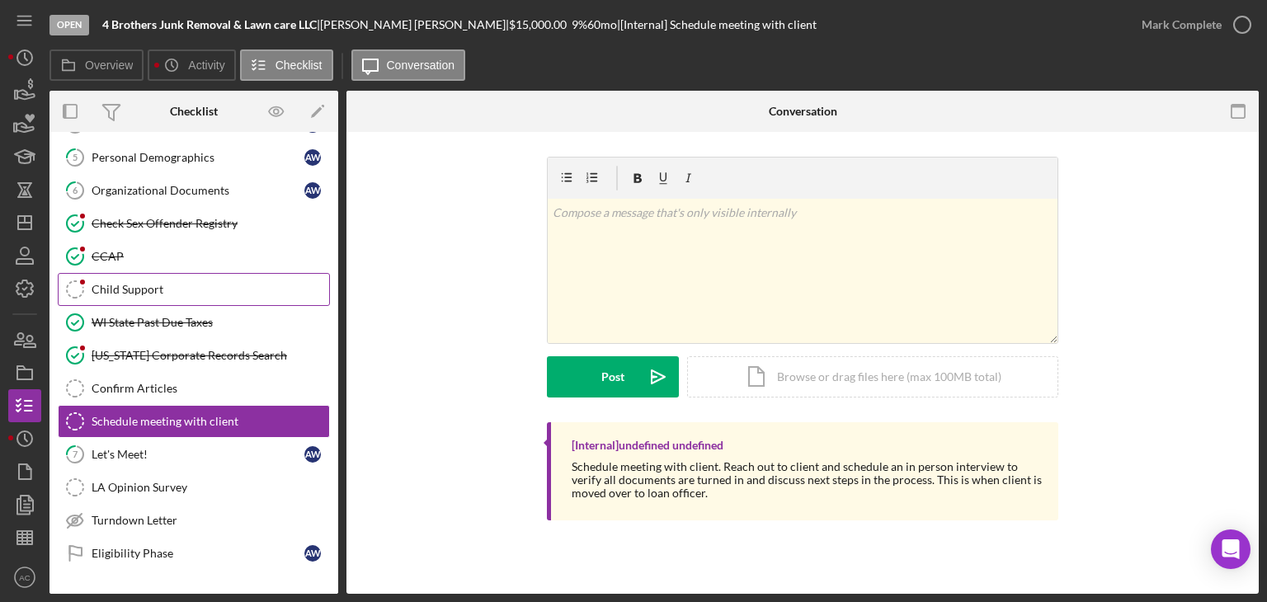
click at [185, 294] on link "Child Support Child Support" at bounding box center [194, 289] width 272 height 33
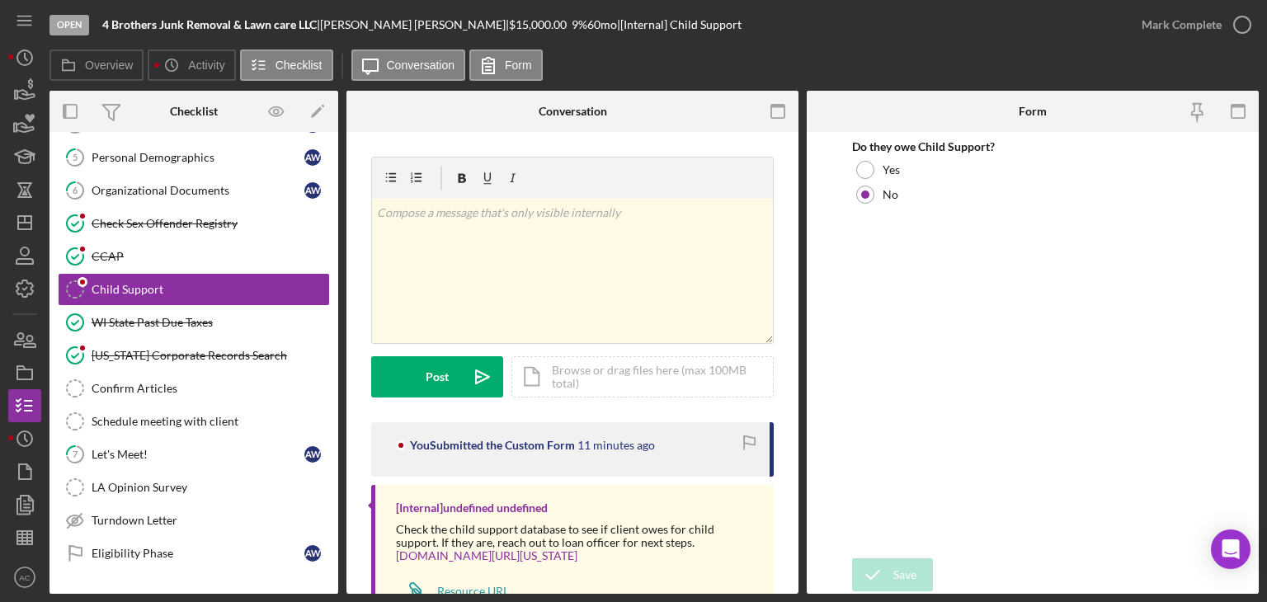
scroll to position [63, 0]
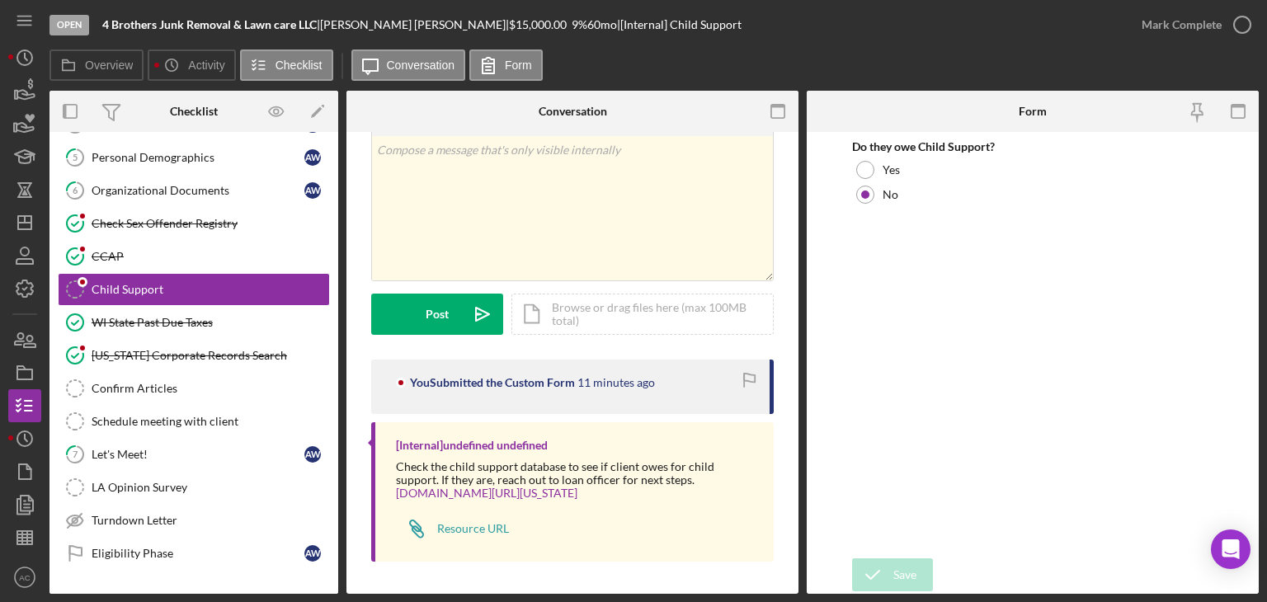
click at [1152, 5] on div "Mark Complete" at bounding box center [1192, 24] width 134 height 49
click at [1152, 14] on div "Mark Complete" at bounding box center [1182, 24] width 80 height 33
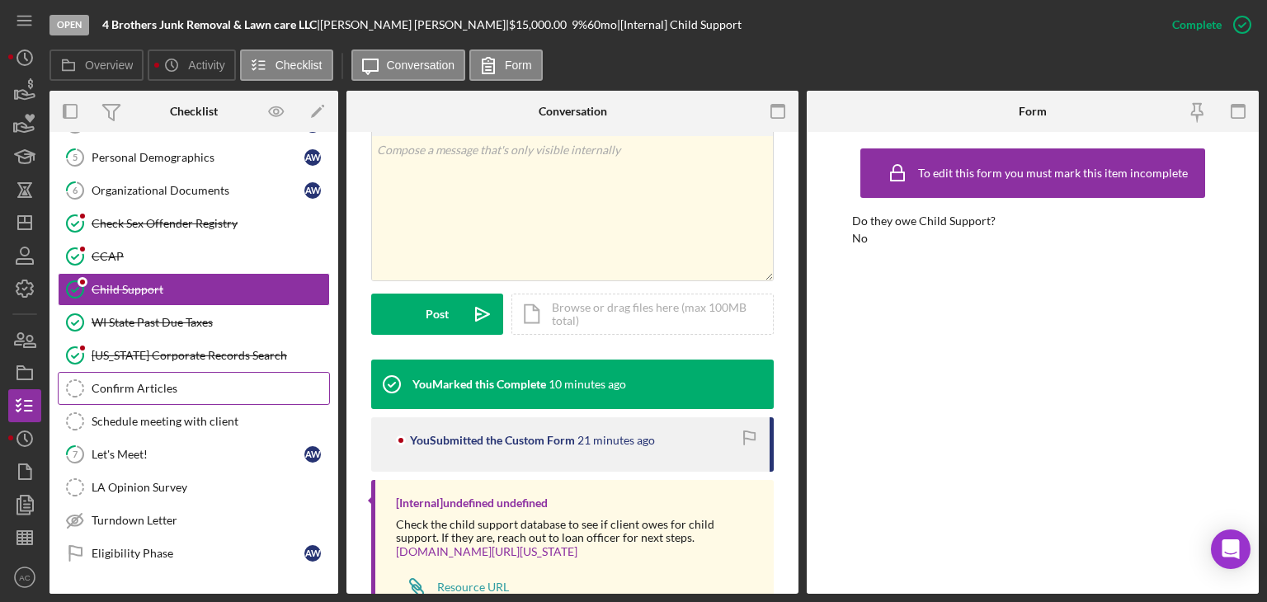
click at [153, 385] on div "Confirm Articles" at bounding box center [211, 388] width 238 height 13
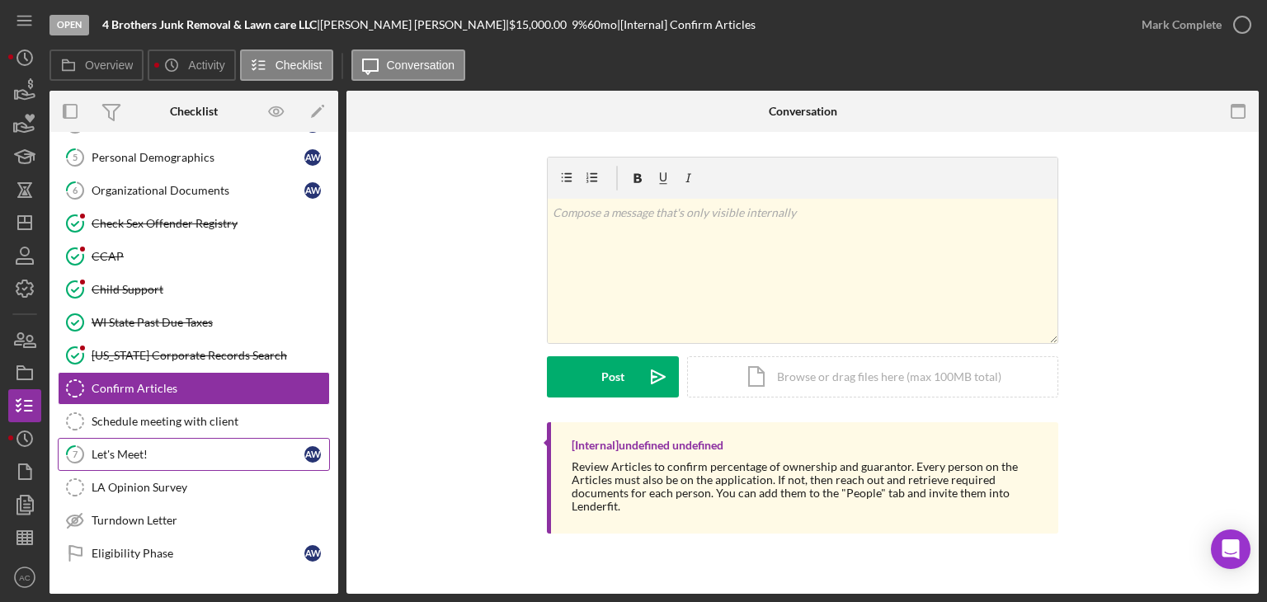
click at [155, 461] on link "7 Let's Meet! A W" at bounding box center [194, 454] width 272 height 33
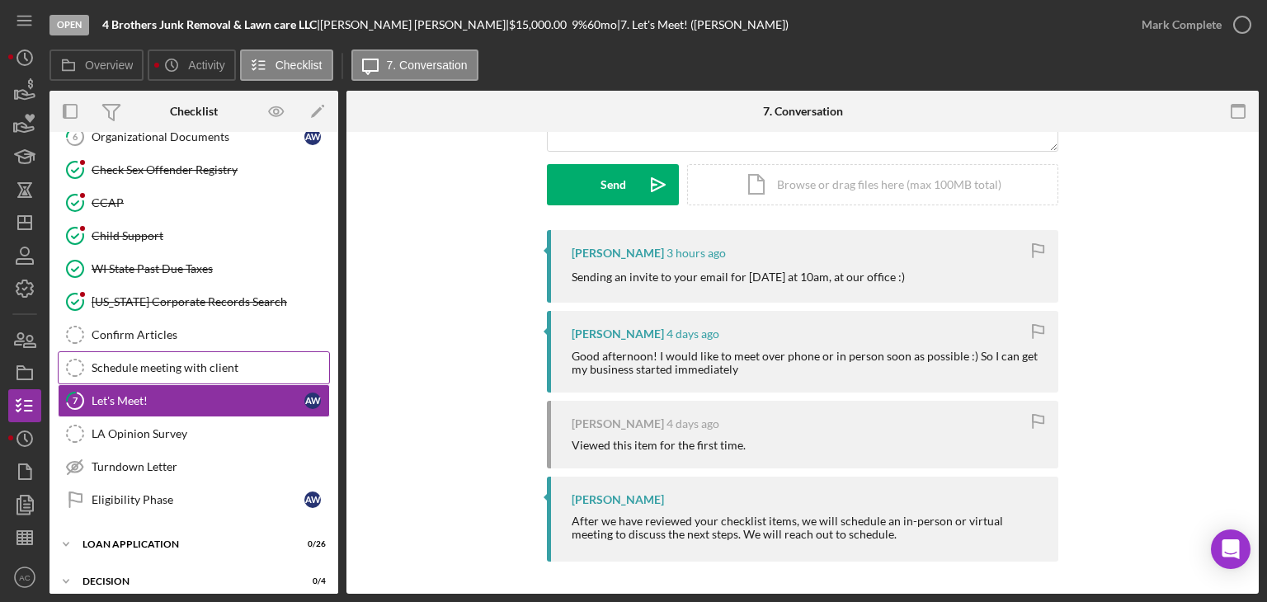
scroll to position [247, 0]
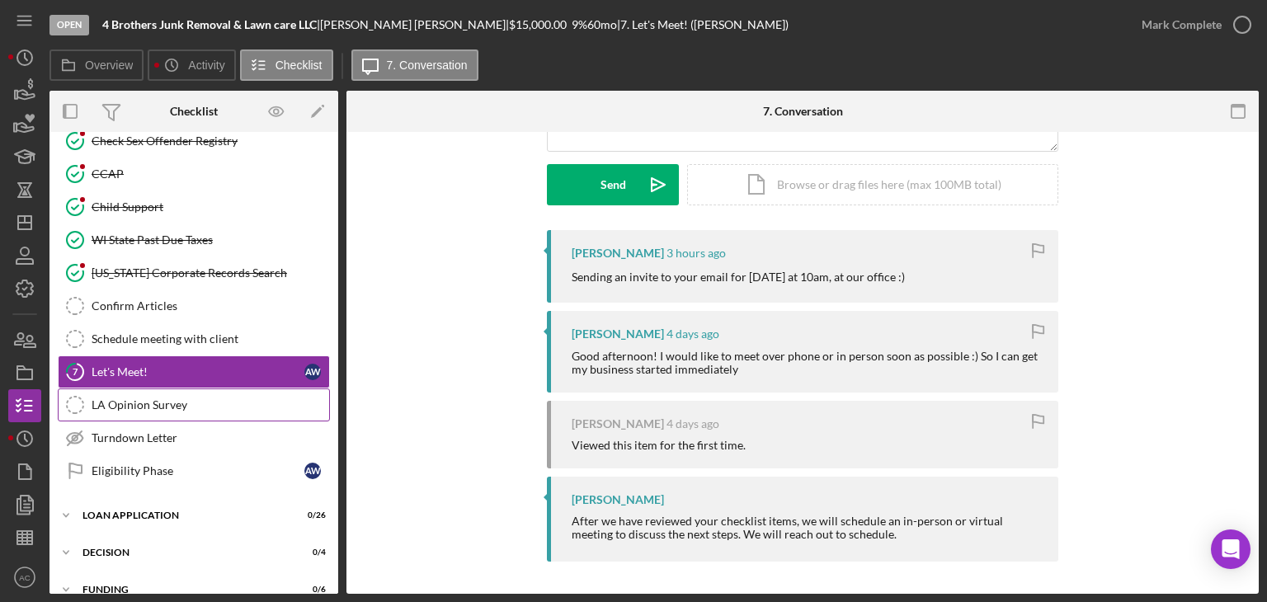
click at [127, 398] on div "LA Opinion Survey" at bounding box center [211, 404] width 238 height 13
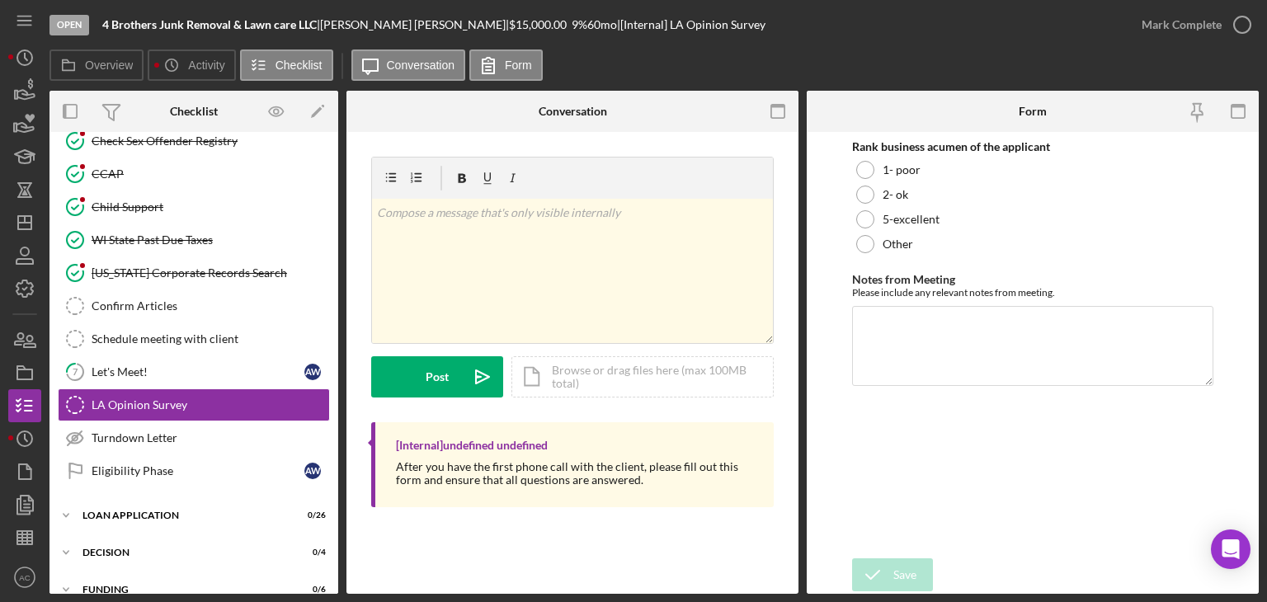
click at [165, 484] on div "1 Personal Profile A W 2 Additional Personal Information A W 3 Business Informa…" at bounding box center [193, 211] width 289 height 569
click at [175, 464] on div "Eligibility Phase" at bounding box center [198, 470] width 213 height 13
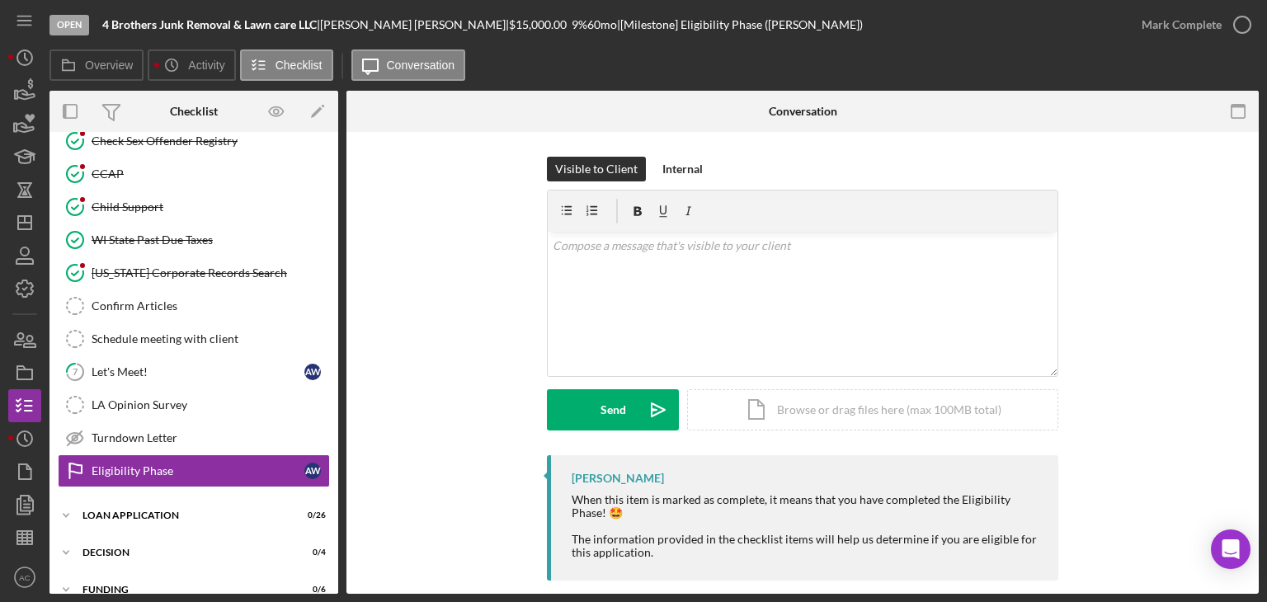
scroll to position [19, 0]
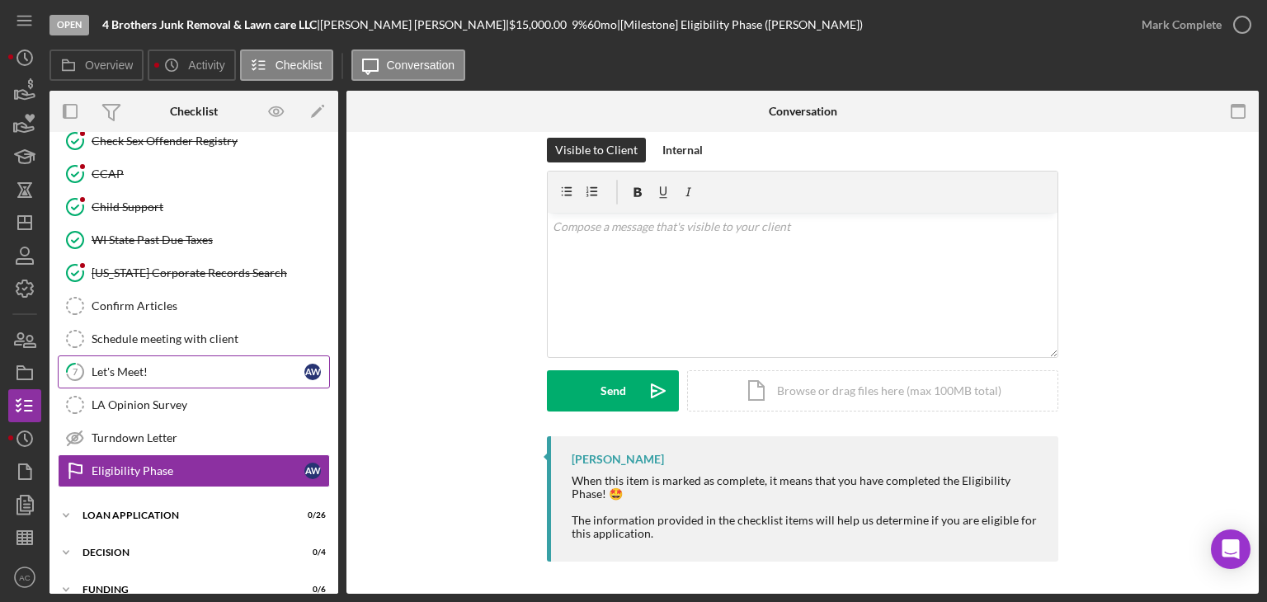
click at [185, 379] on link "7 Let's Meet! A W" at bounding box center [194, 372] width 272 height 33
